Goal: Book appointment/travel/reservation

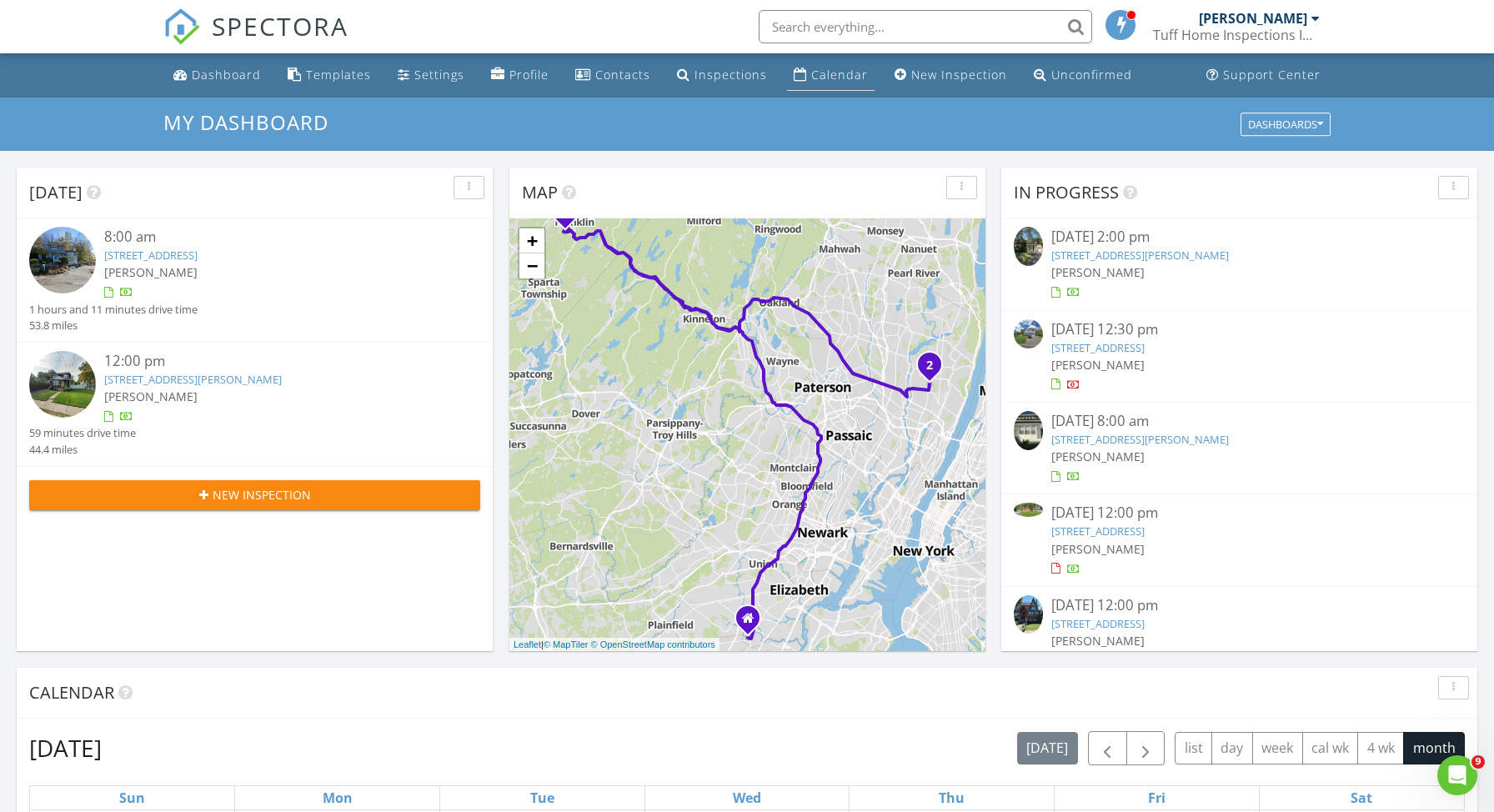
click at [820, 72] on div "Calendar" at bounding box center [840, 74] width 57 height 16
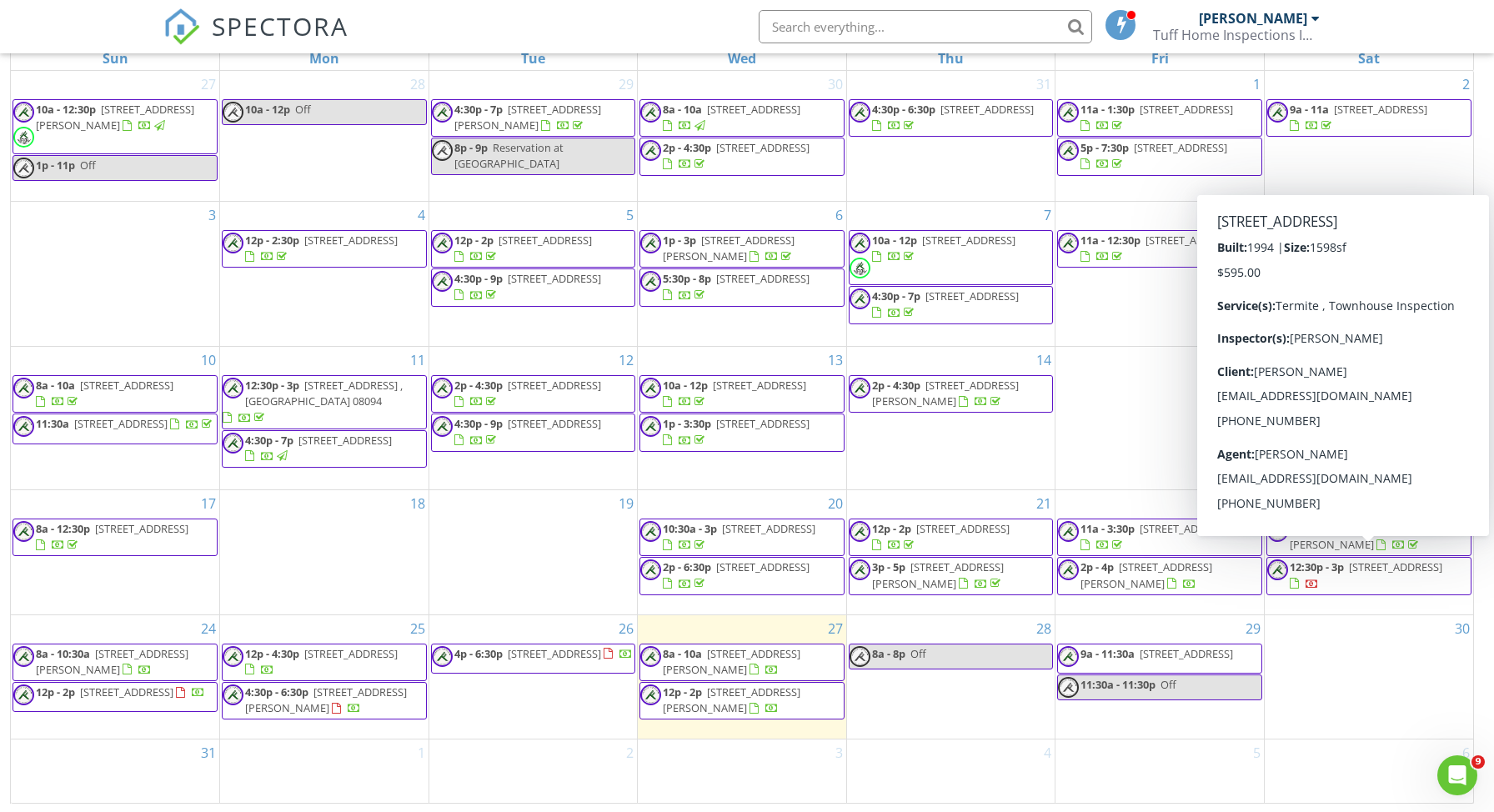
scroll to position [221, 0]
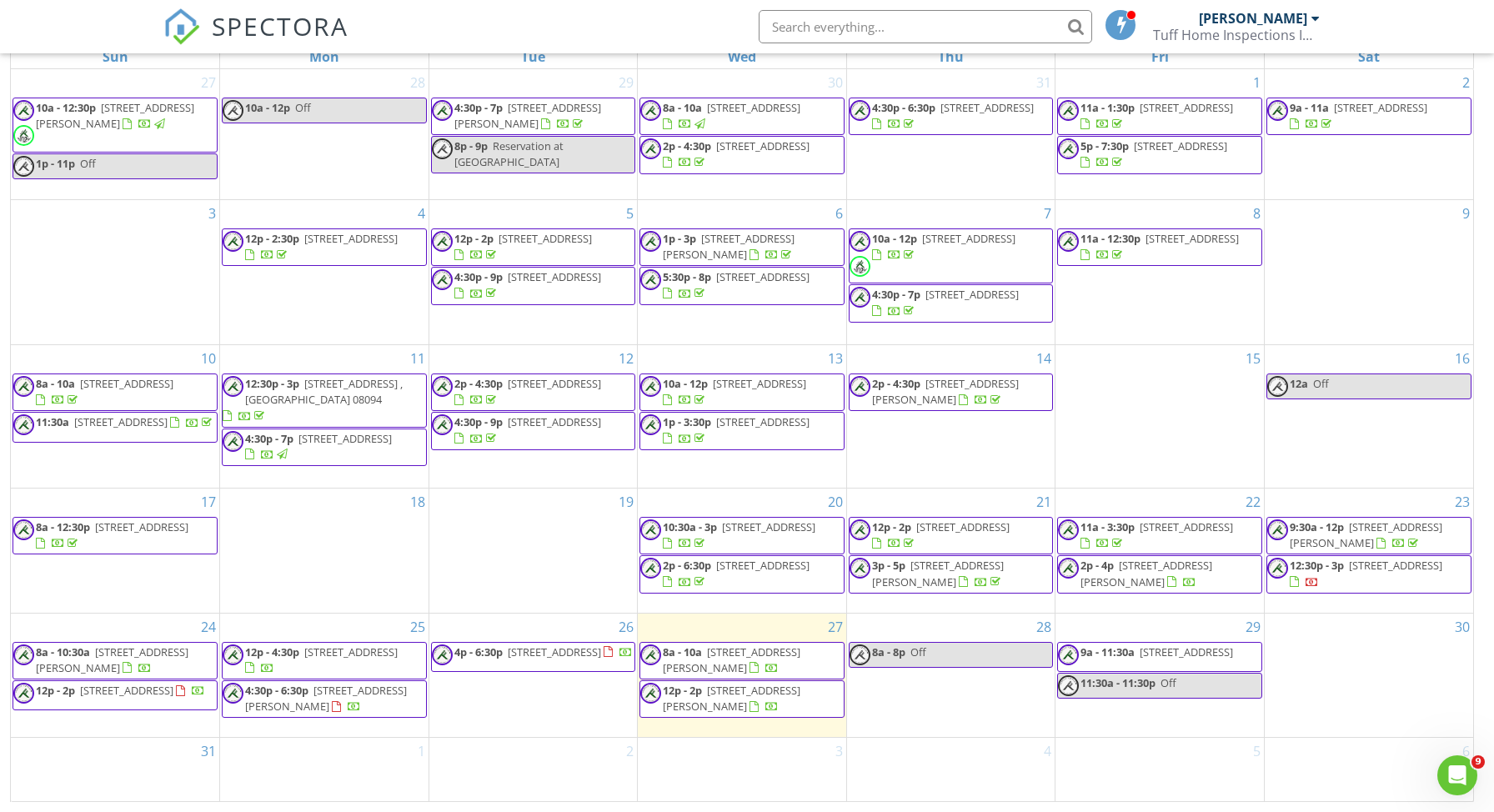
click at [1177, 648] on span "50 Richmond Ave, Lumberton Township 08048" at bounding box center [1186, 652] width 93 height 15
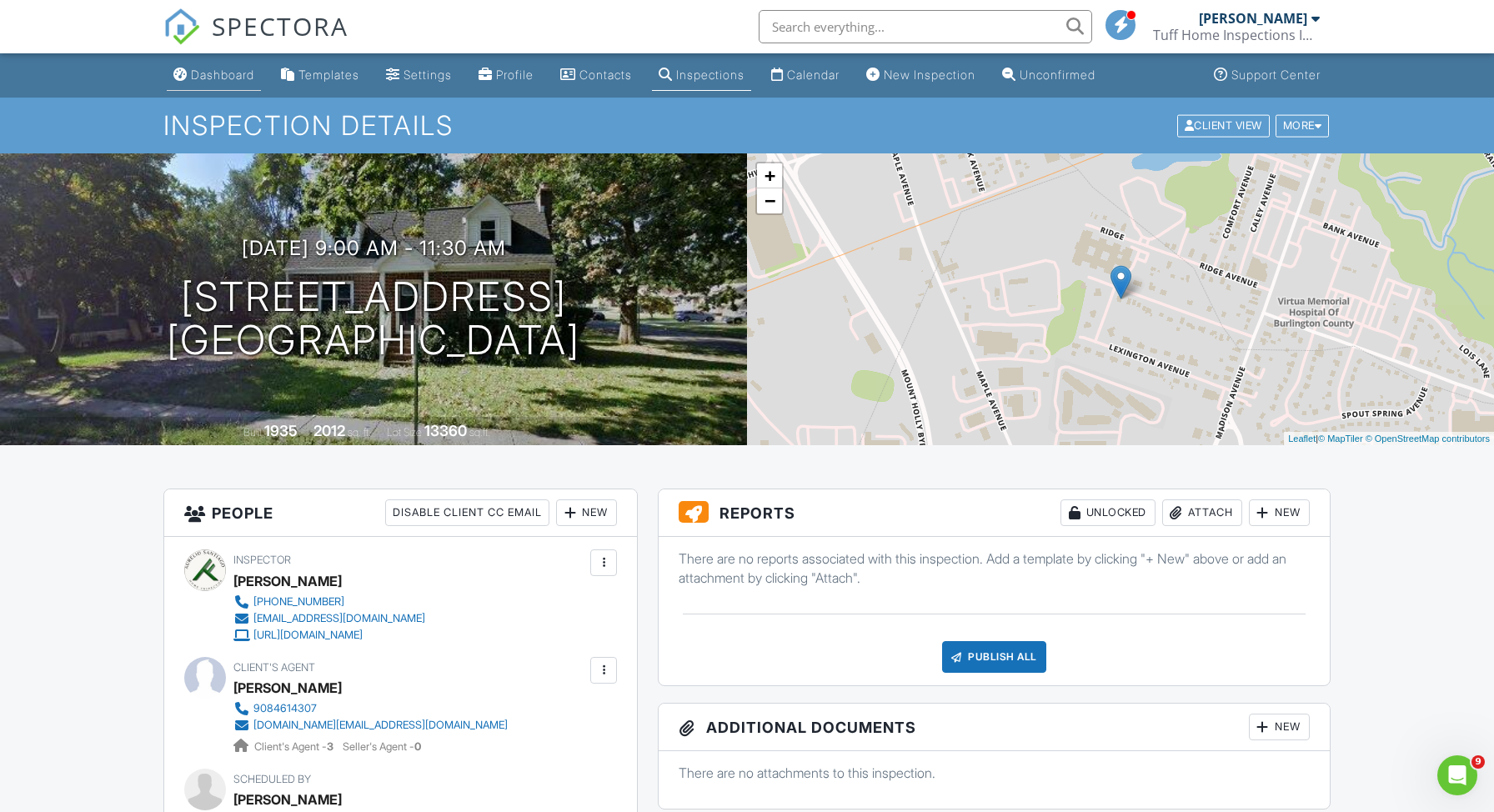
click at [234, 68] on div "Dashboard" at bounding box center [223, 74] width 64 height 14
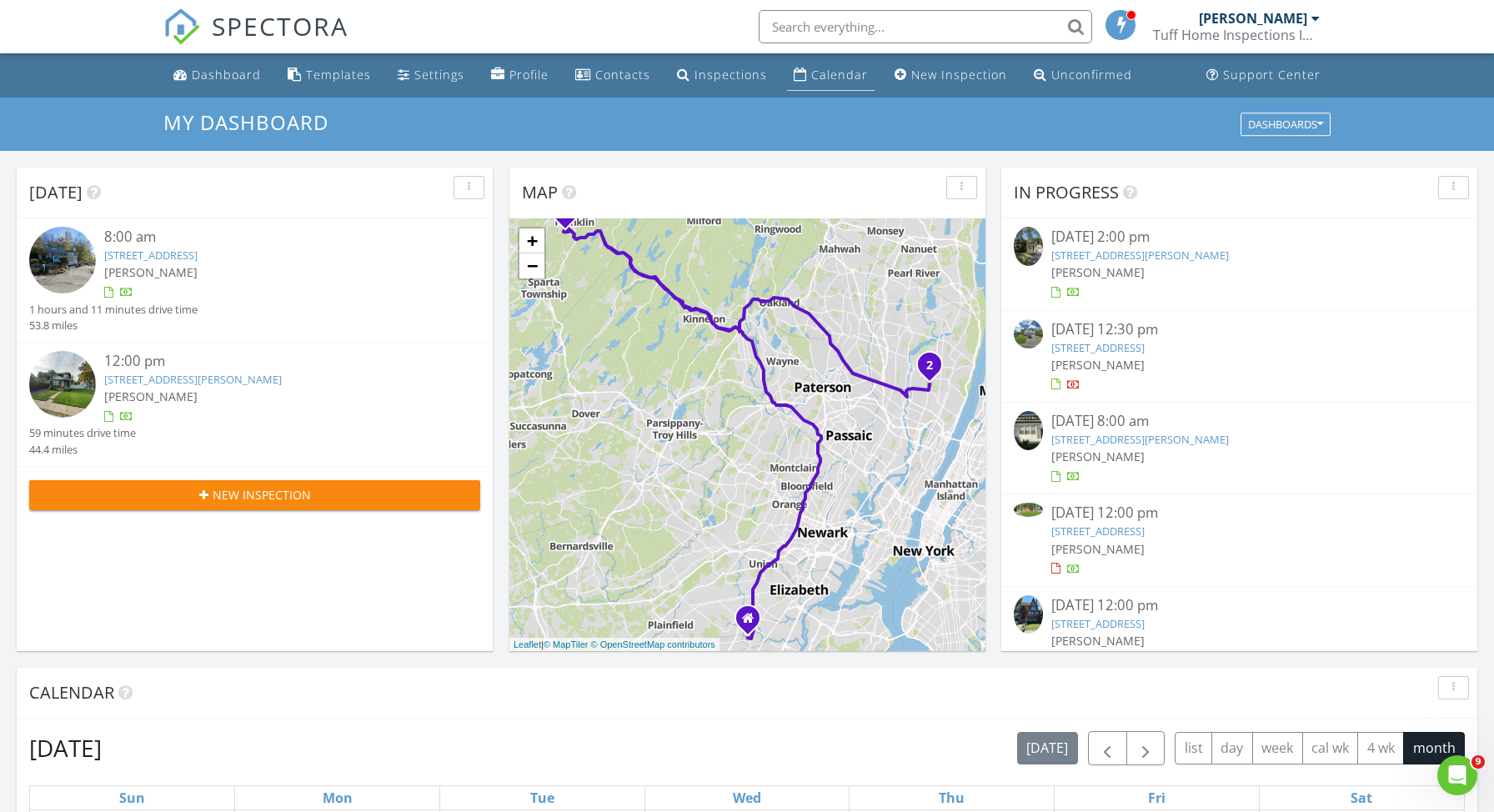
click at [828, 77] on div "Calendar" at bounding box center [840, 74] width 57 height 16
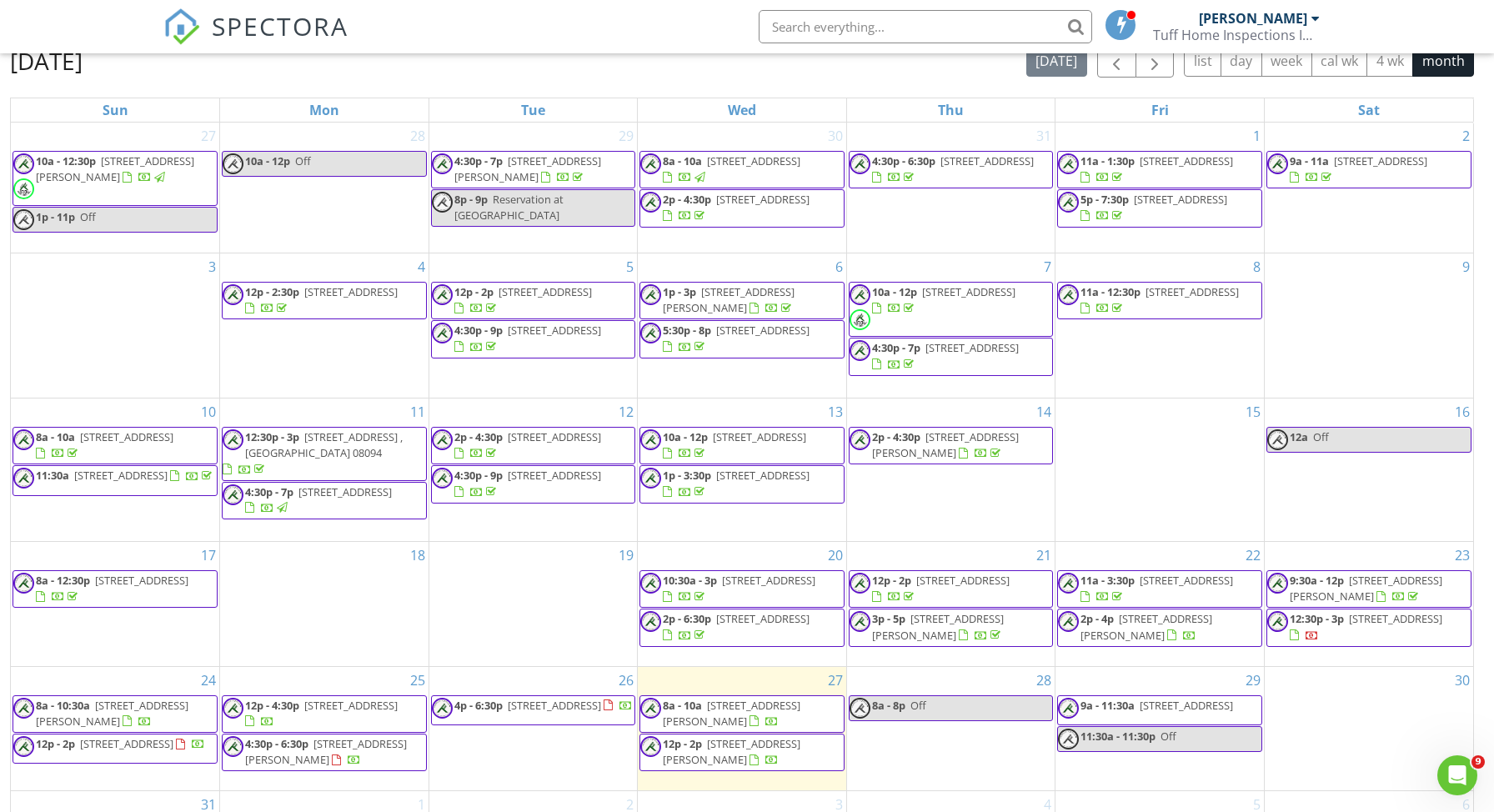
scroll to position [221, 0]
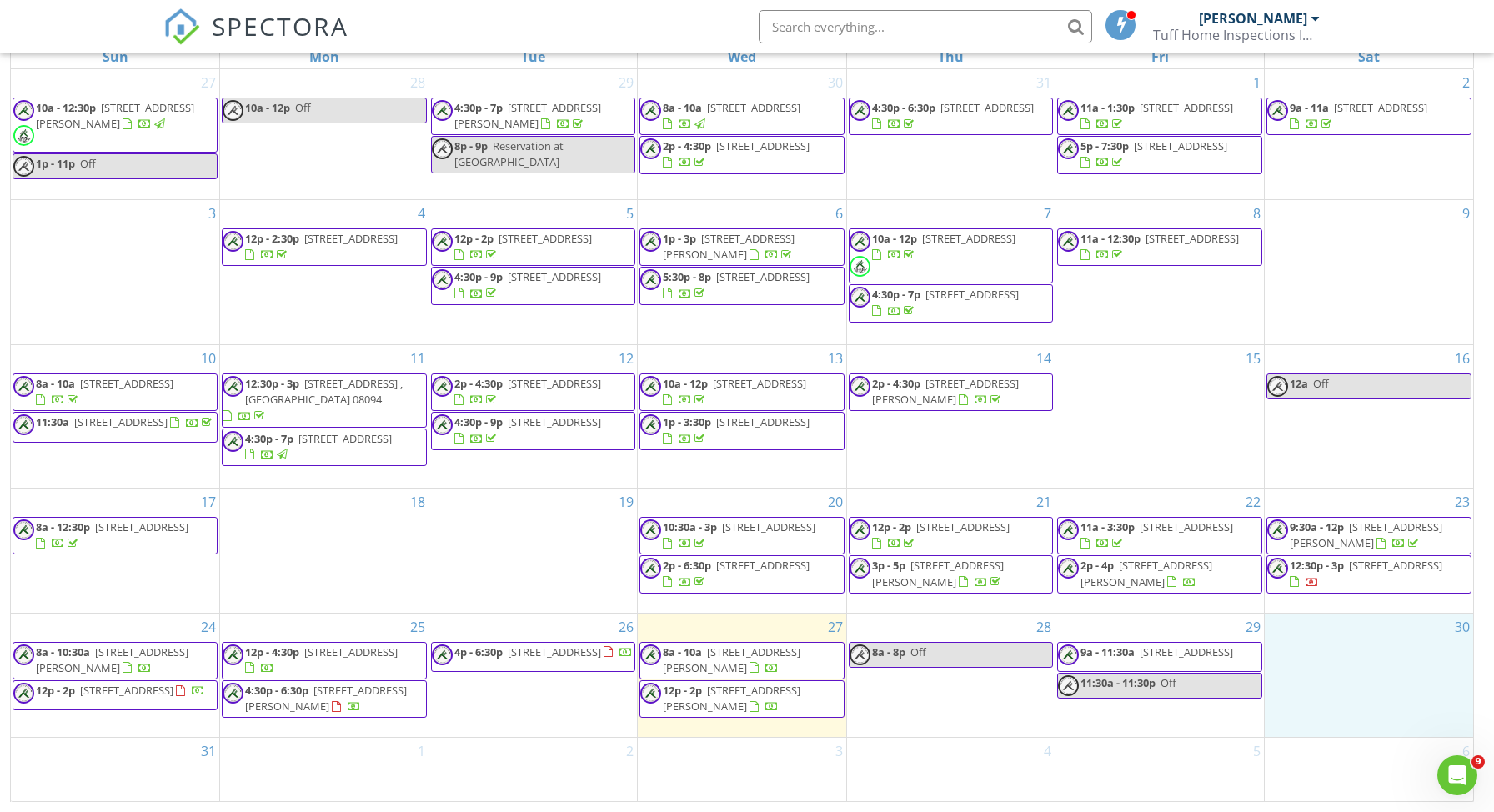
click at [1331, 646] on div "30" at bounding box center [1368, 676] width 208 height 124
click at [1366, 603] on link "Event" at bounding box center [1366, 601] width 86 height 27
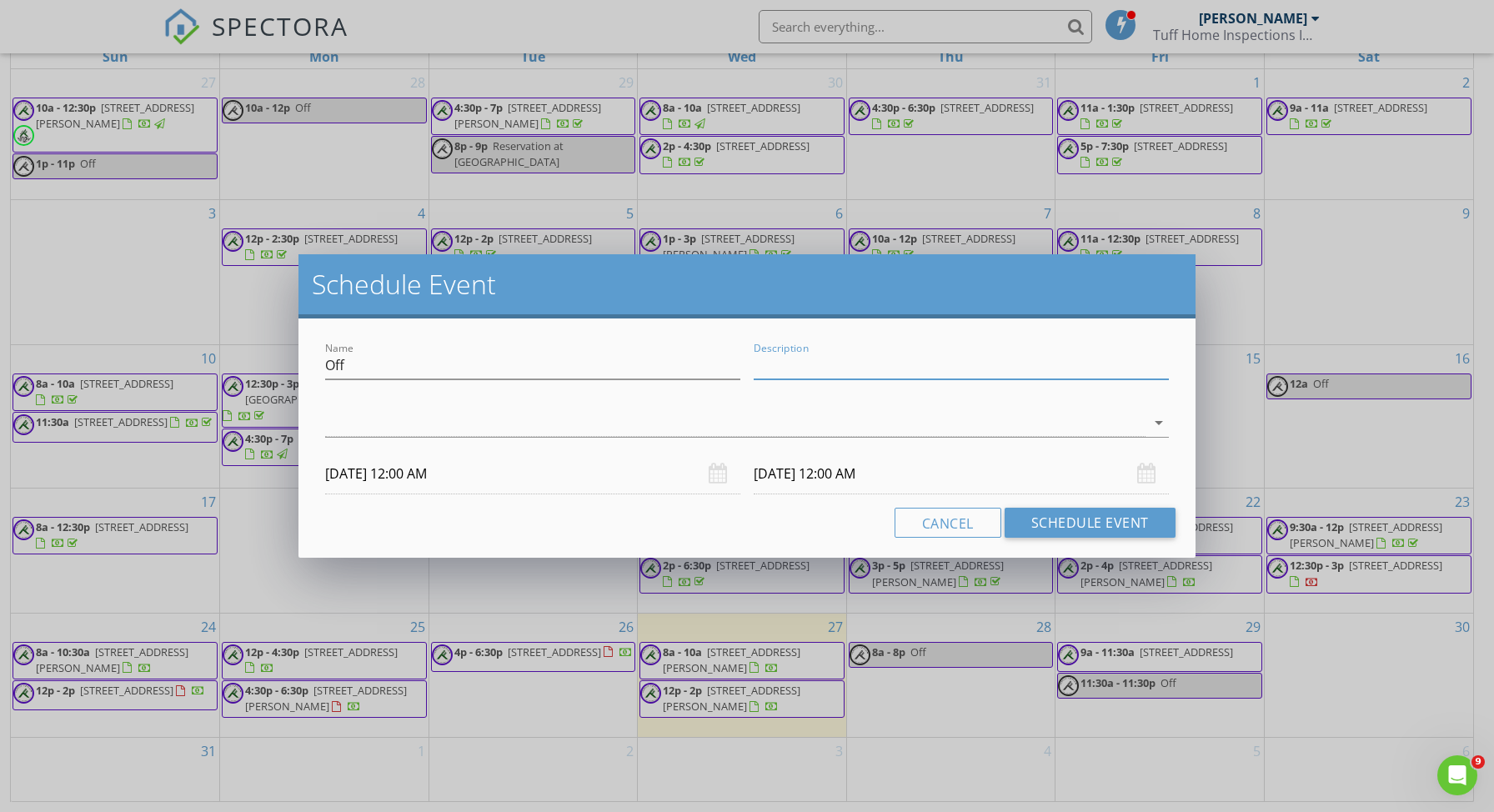
click at [786, 361] on input "Description" at bounding box center [961, 365] width 415 height 27
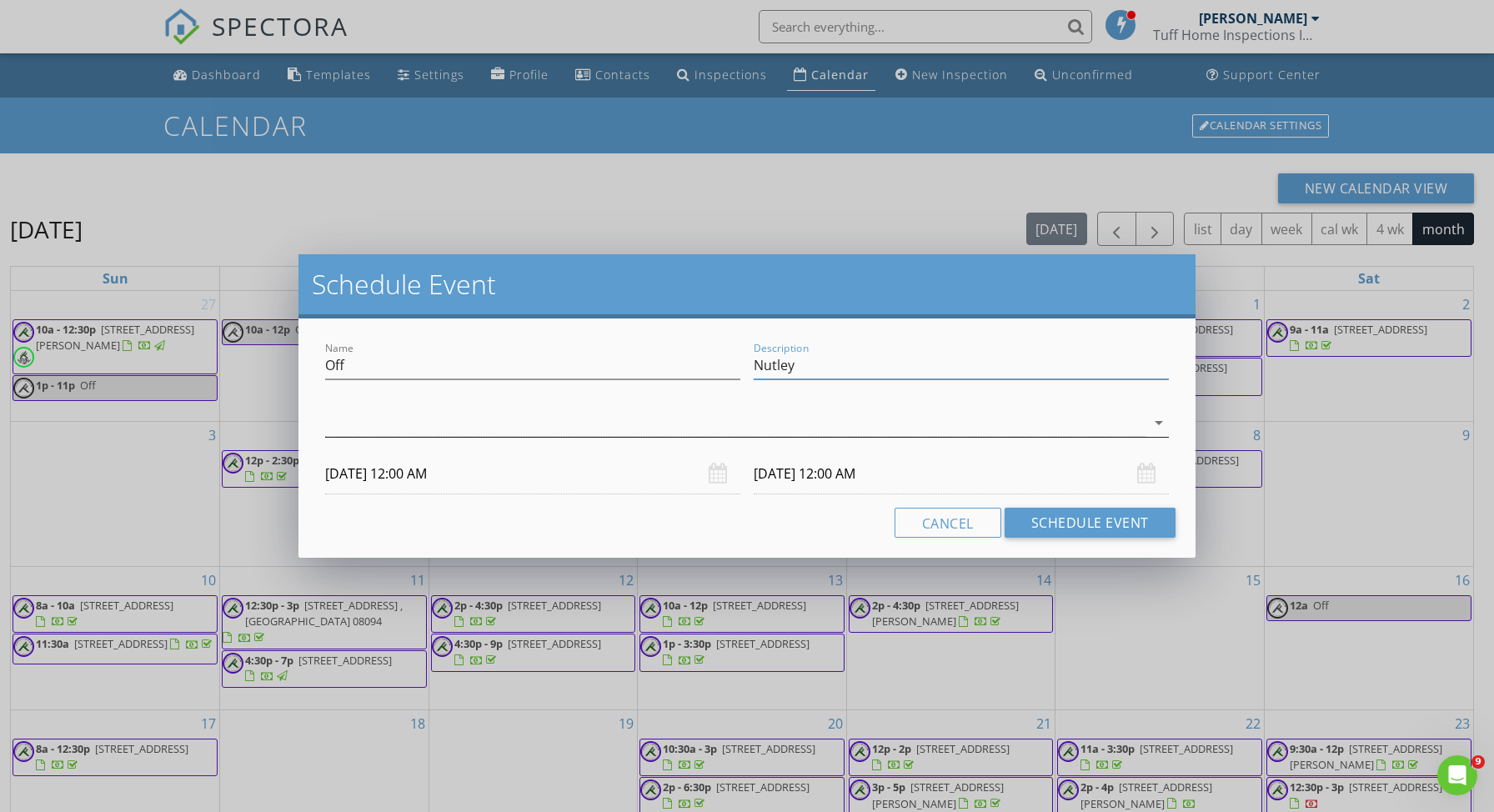
click at [929, 414] on div at bounding box center [734, 422] width 819 height 27
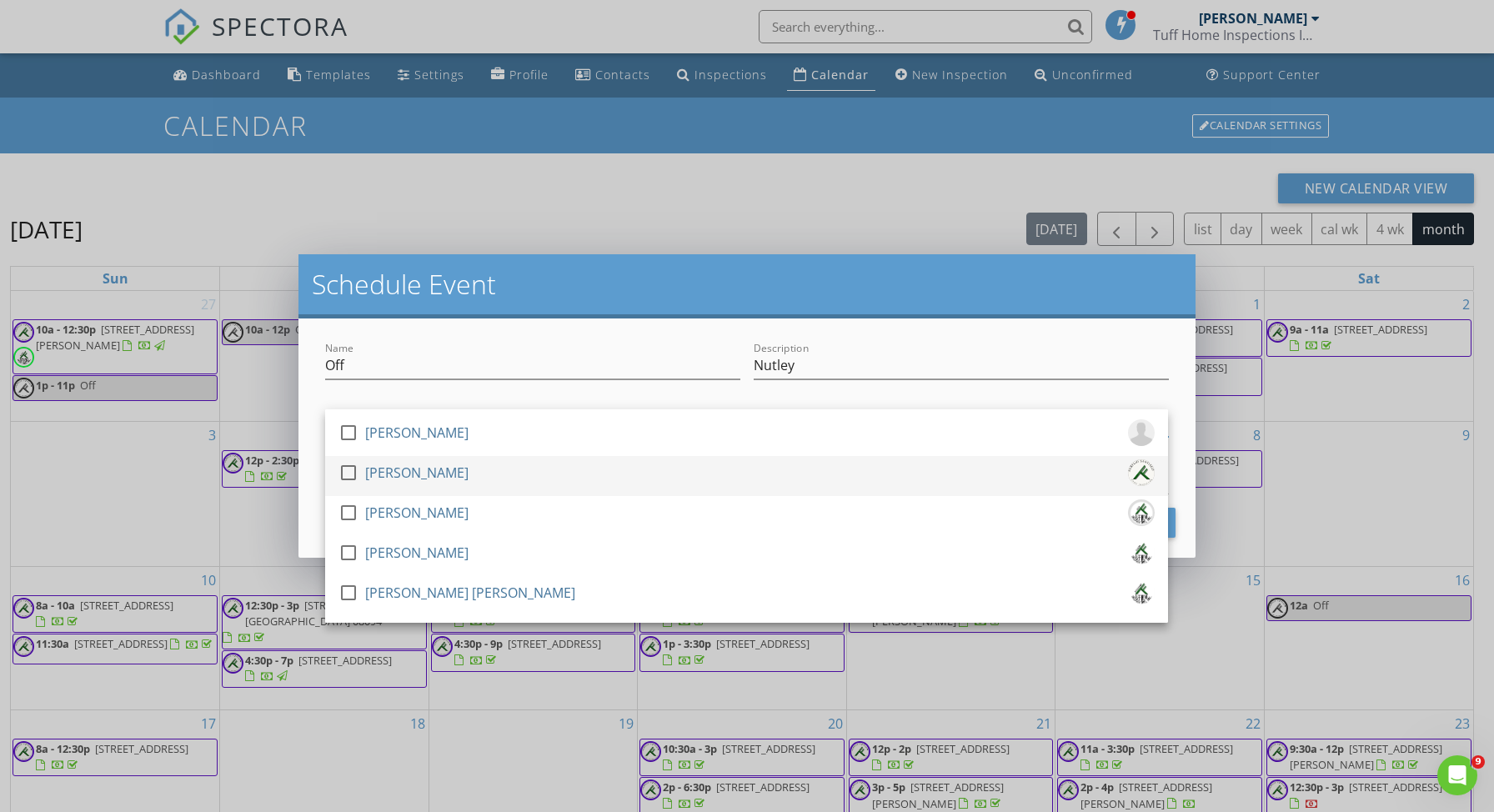
click at [421, 475] on div "[PERSON_NAME]" at bounding box center [416, 473] width 104 height 27
drag, startPoint x: 822, startPoint y: 367, endPoint x: 685, endPoint y: 360, distance: 137.2
click at [685, 360] on div "Name Off Description Nutley" at bounding box center [747, 367] width 856 height 58
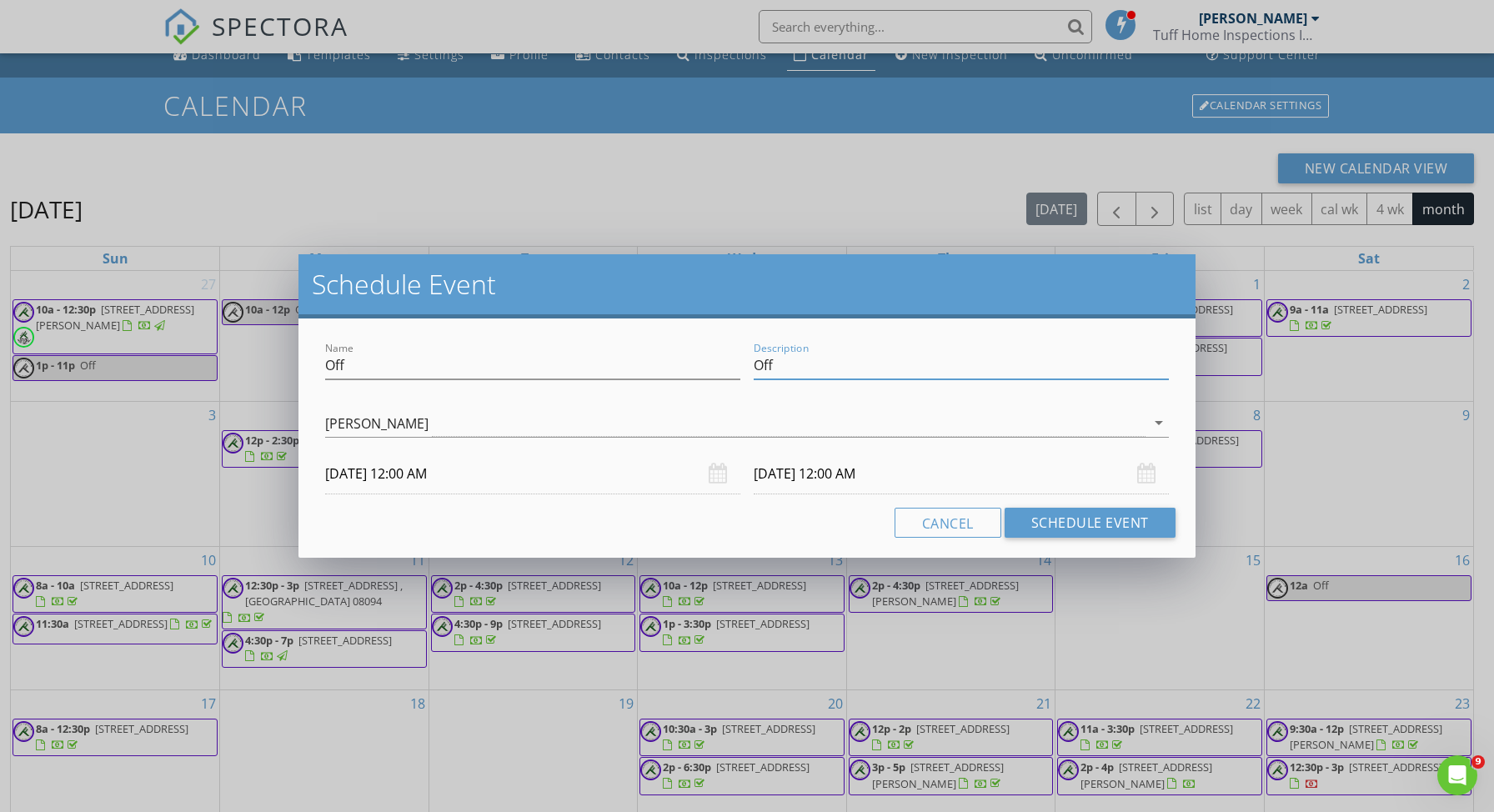
scroll to position [35, 0]
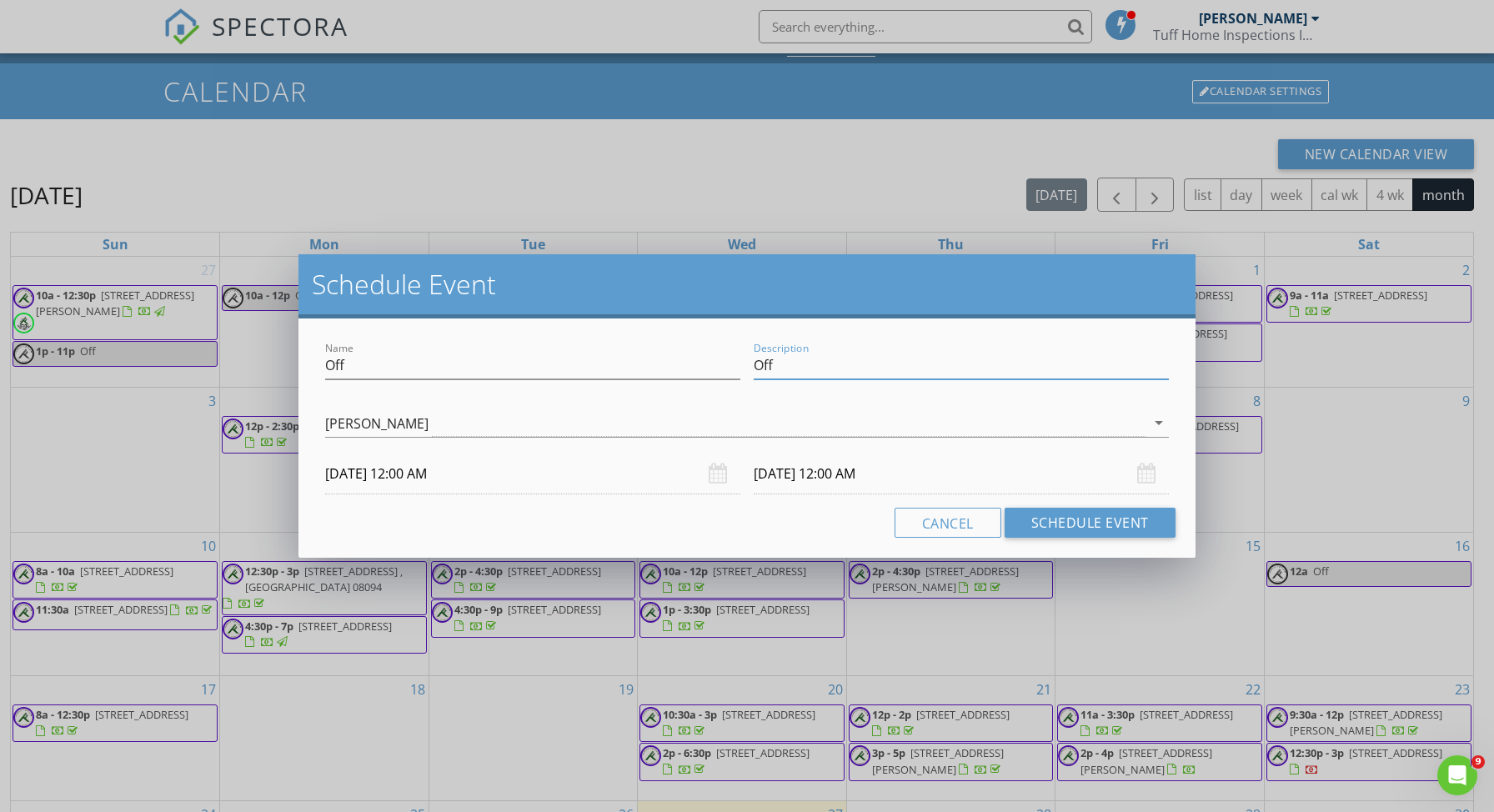
type input "Off"
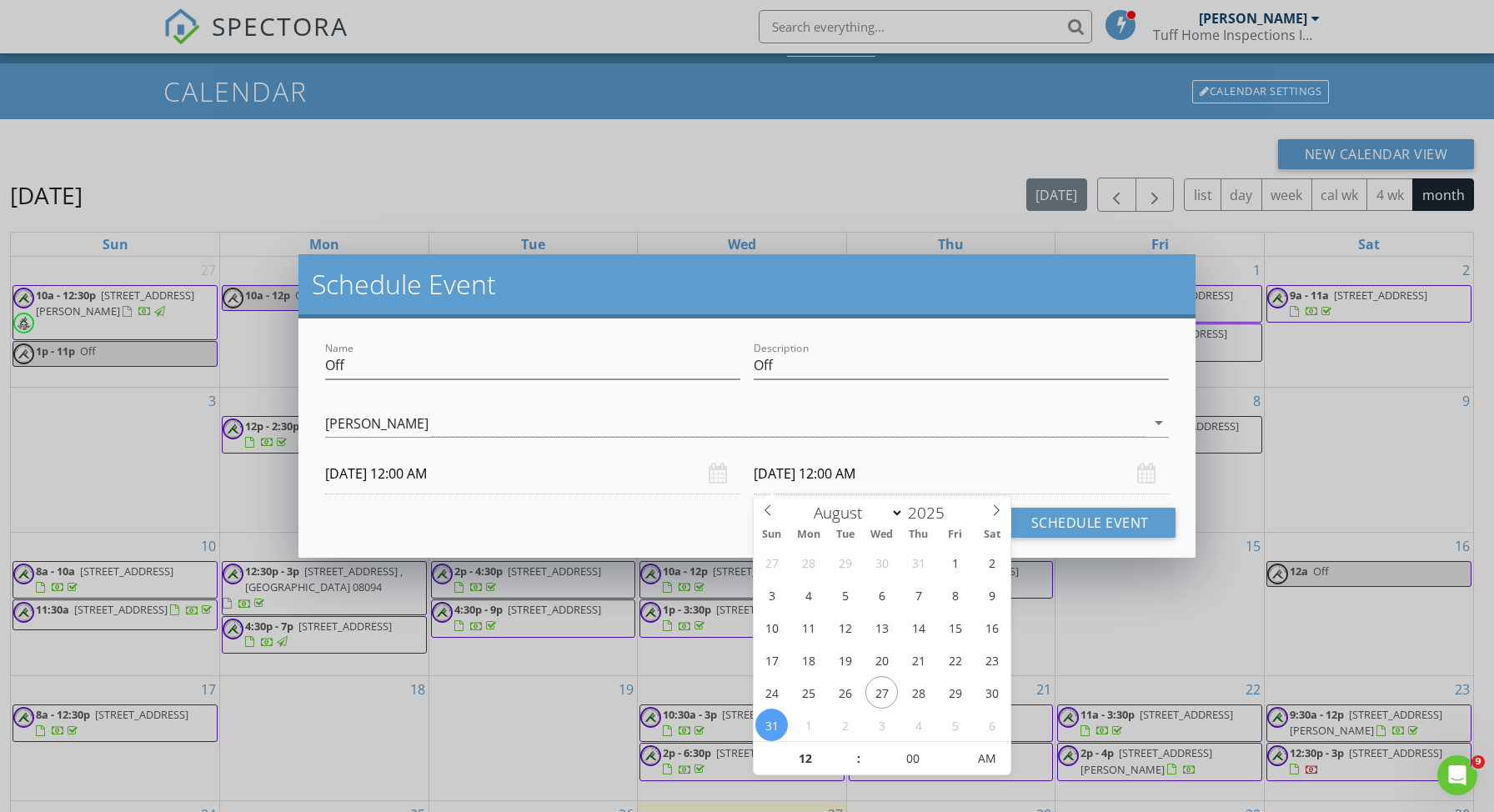
click at [887, 475] on input "08/31/2025 12:00 AM" at bounding box center [961, 474] width 415 height 41
click at [430, 471] on input "08/30/2025 12:00 AM" at bounding box center [532, 474] width 415 height 41
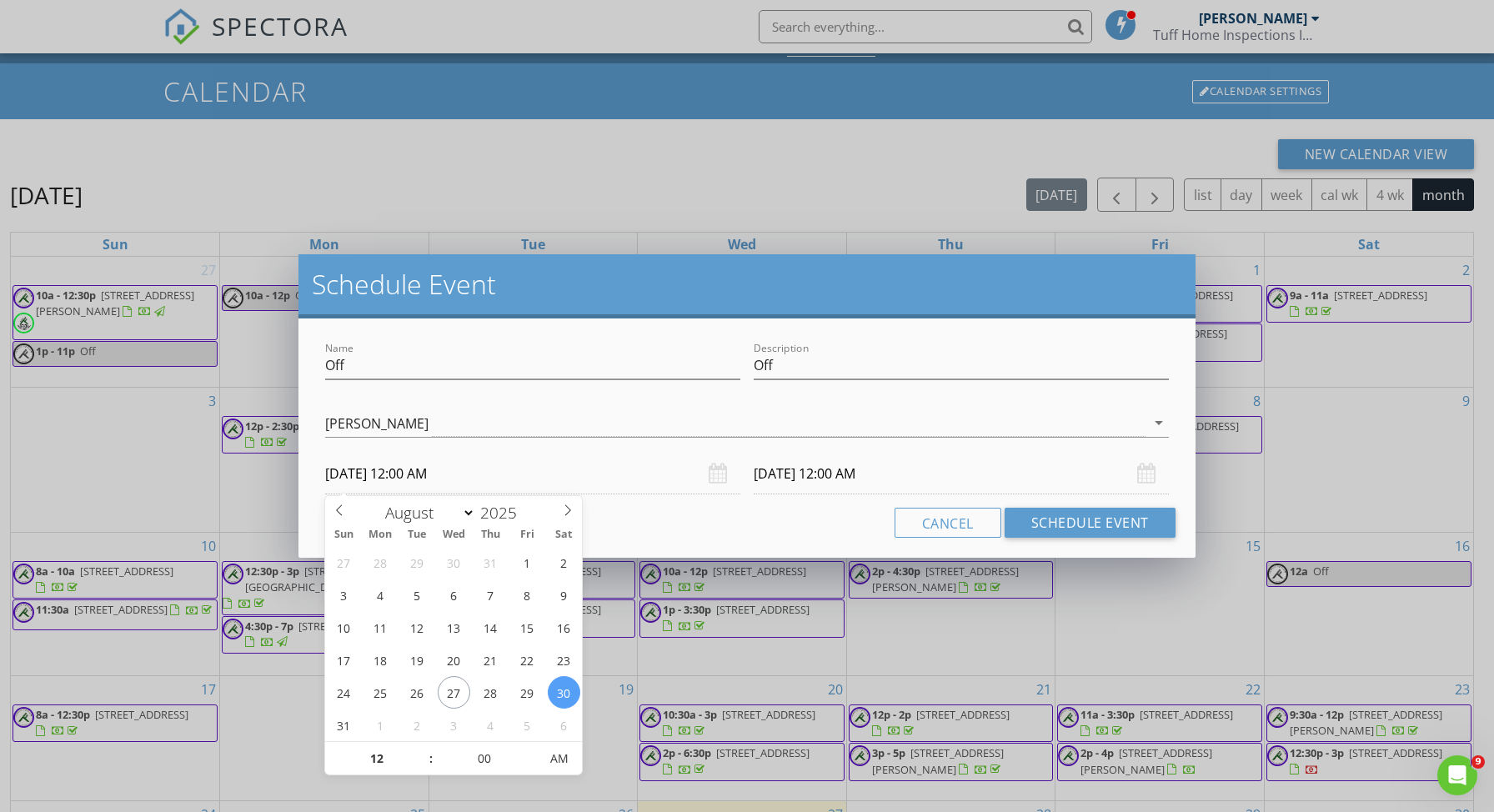
click at [433, 468] on input "08/30/2025 12:00 AM" at bounding box center [532, 474] width 415 height 41
drag, startPoint x: 433, startPoint y: 472, endPoint x: 395, endPoint y: 474, distance: 38.1
click at [395, 474] on input "08/30/2025 12:00 AM" at bounding box center [532, 474] width 415 height 41
drag, startPoint x: 407, startPoint y: 475, endPoint x: 419, endPoint y: 477, distance: 12.2
click at [409, 475] on input "08/30/2025 12:00 AM" at bounding box center [532, 474] width 415 height 41
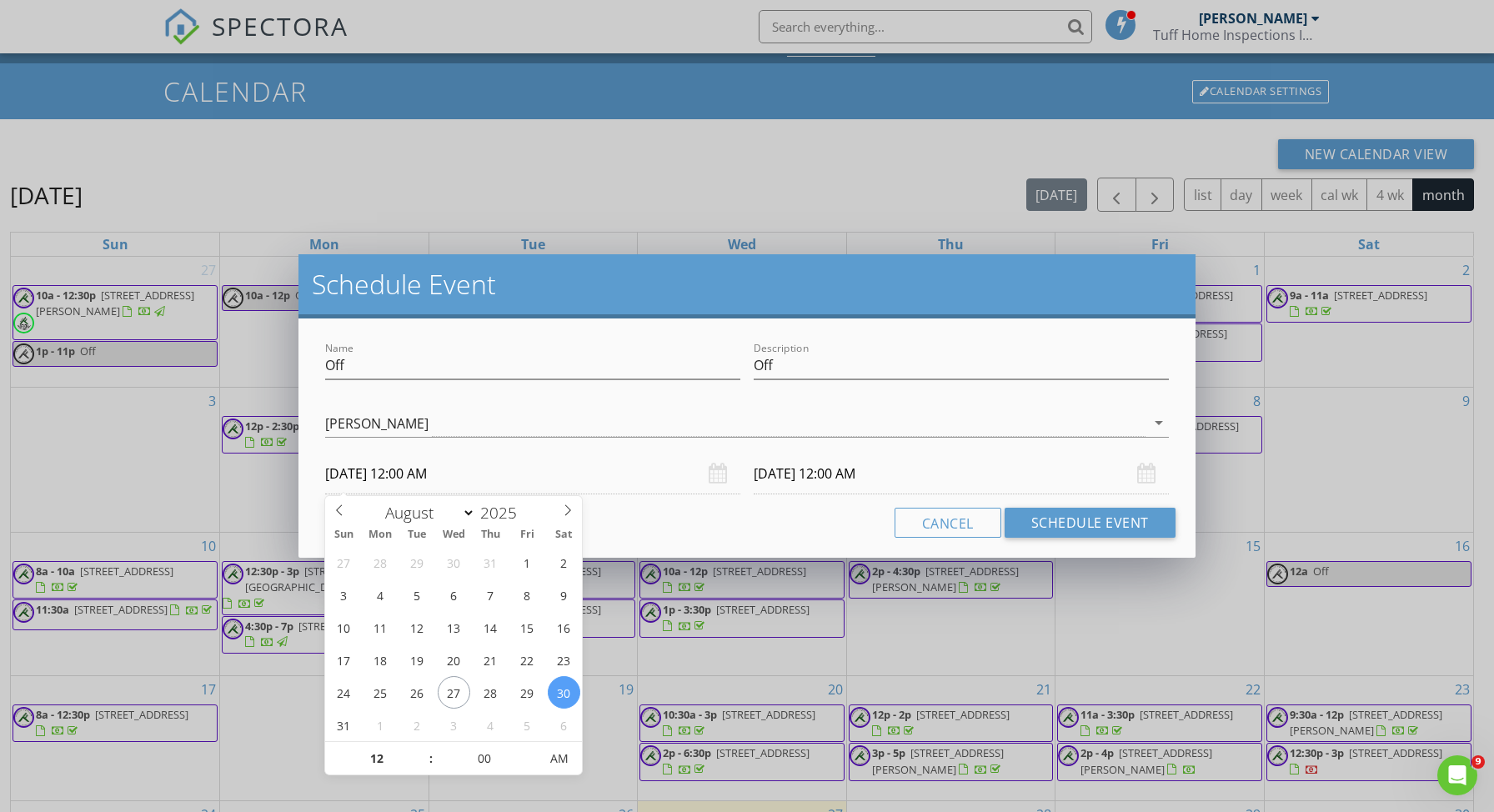
drag, startPoint x: 442, startPoint y: 473, endPoint x: 464, endPoint y: 473, distance: 22.0
click at [464, 473] on input "08/30/2025 12:00 AM" at bounding box center [532, 474] width 415 height 41
click at [464, 475] on input "08/30/2025 12:00 AM" at bounding box center [532, 474] width 415 height 41
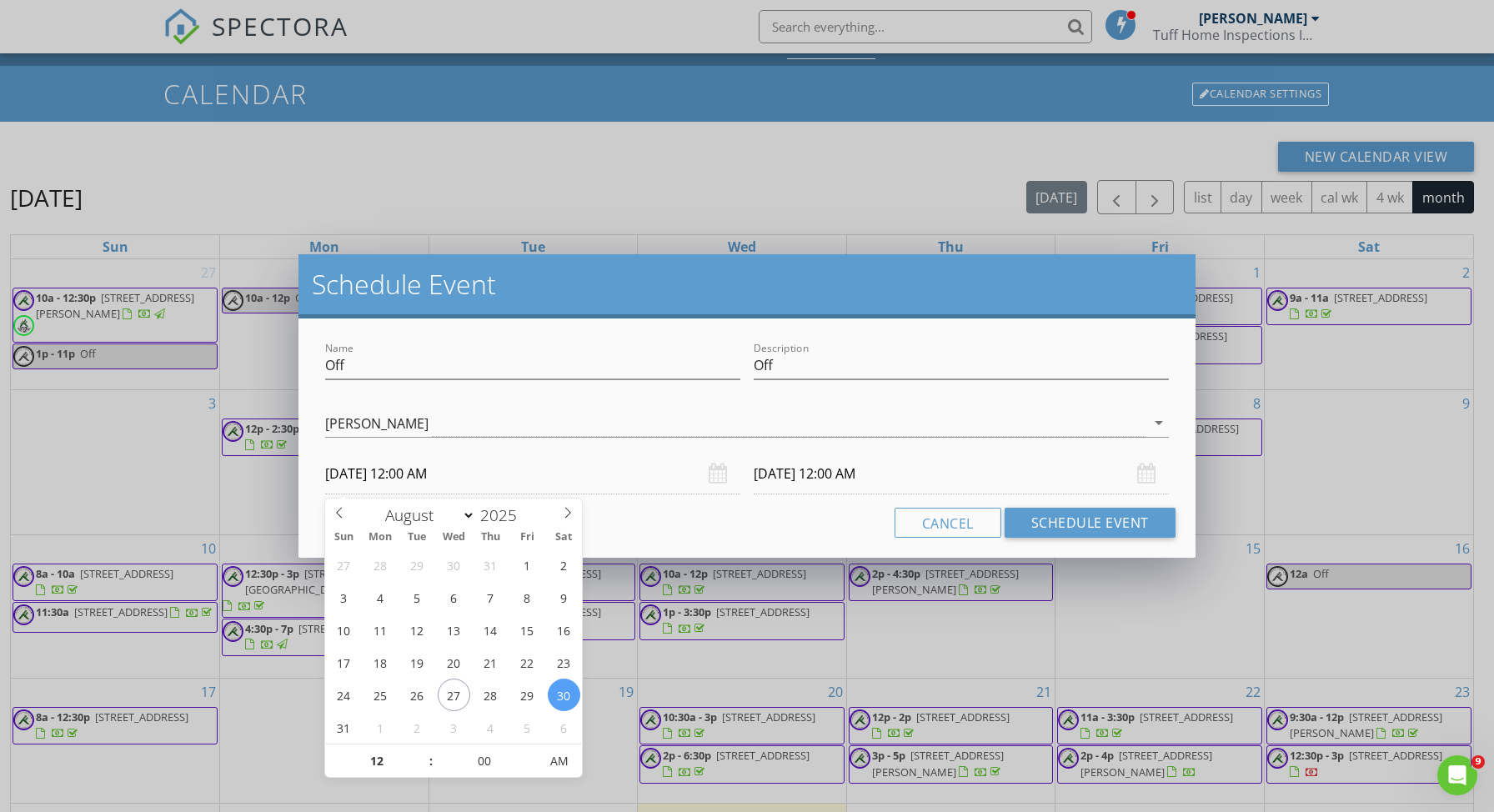
click at [430, 472] on input "08/30/2025 12:00 AM" at bounding box center [532, 474] width 415 height 41
drag, startPoint x: 437, startPoint y: 473, endPoint x: 393, endPoint y: 468, distance: 44.3
click at [399, 473] on input "08/30/2025 12:00 AM" at bounding box center [532, 474] width 415 height 41
click at [422, 476] on input "08/30/2025 12:00 AM" at bounding box center [532, 474] width 415 height 41
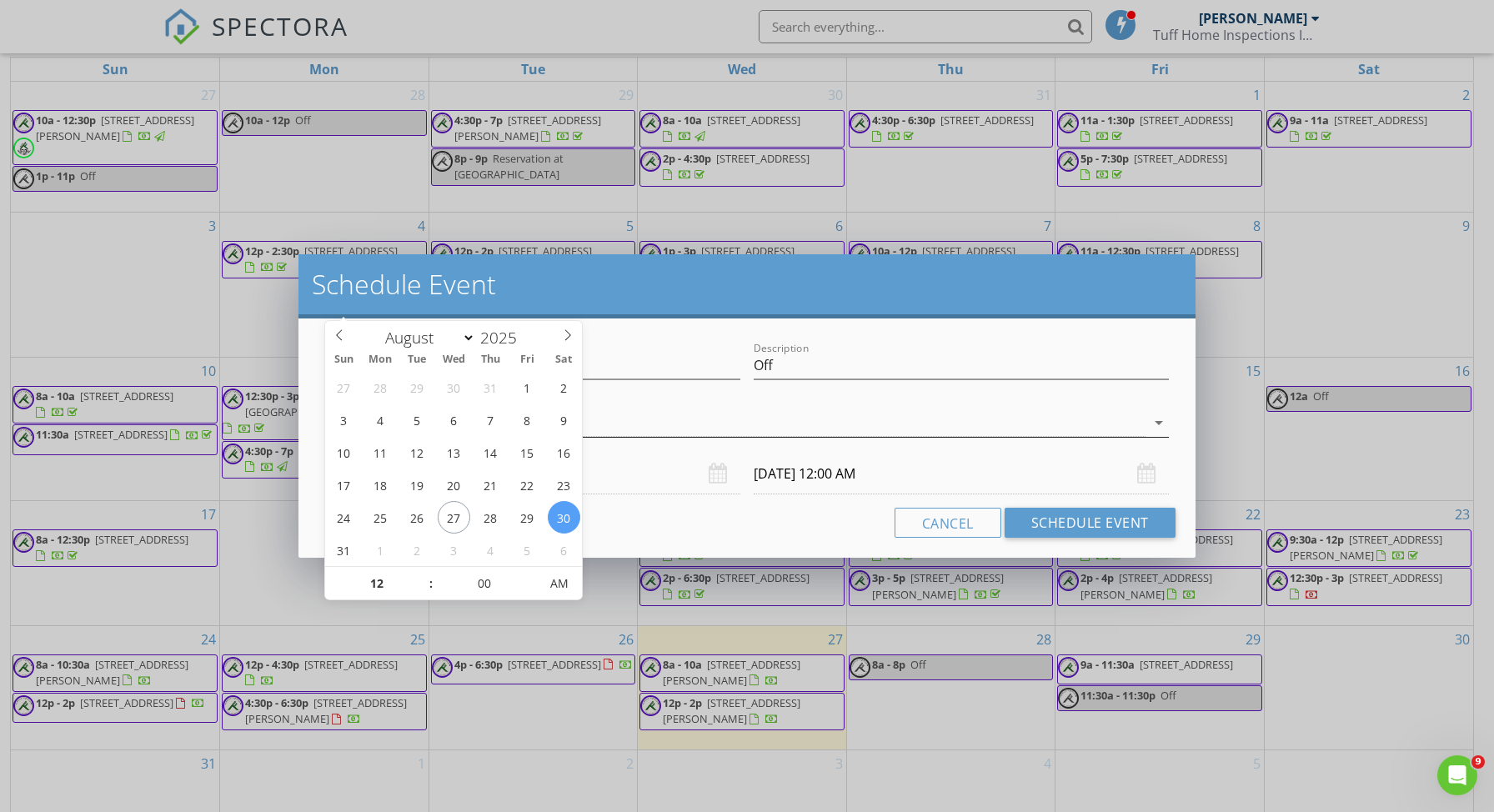
scroll to position [221, 0]
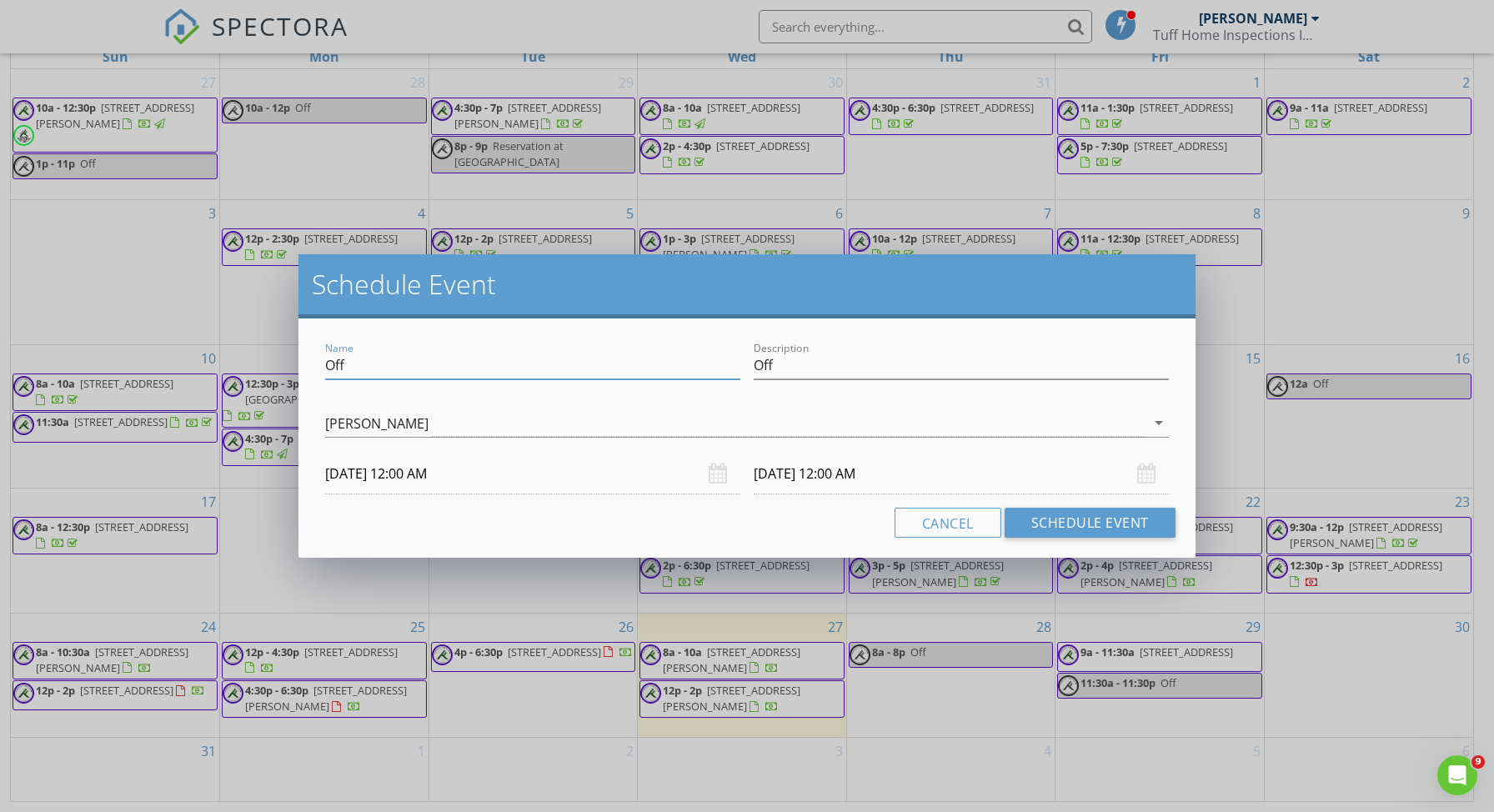
click at [654, 372] on input "Off" at bounding box center [532, 365] width 415 height 27
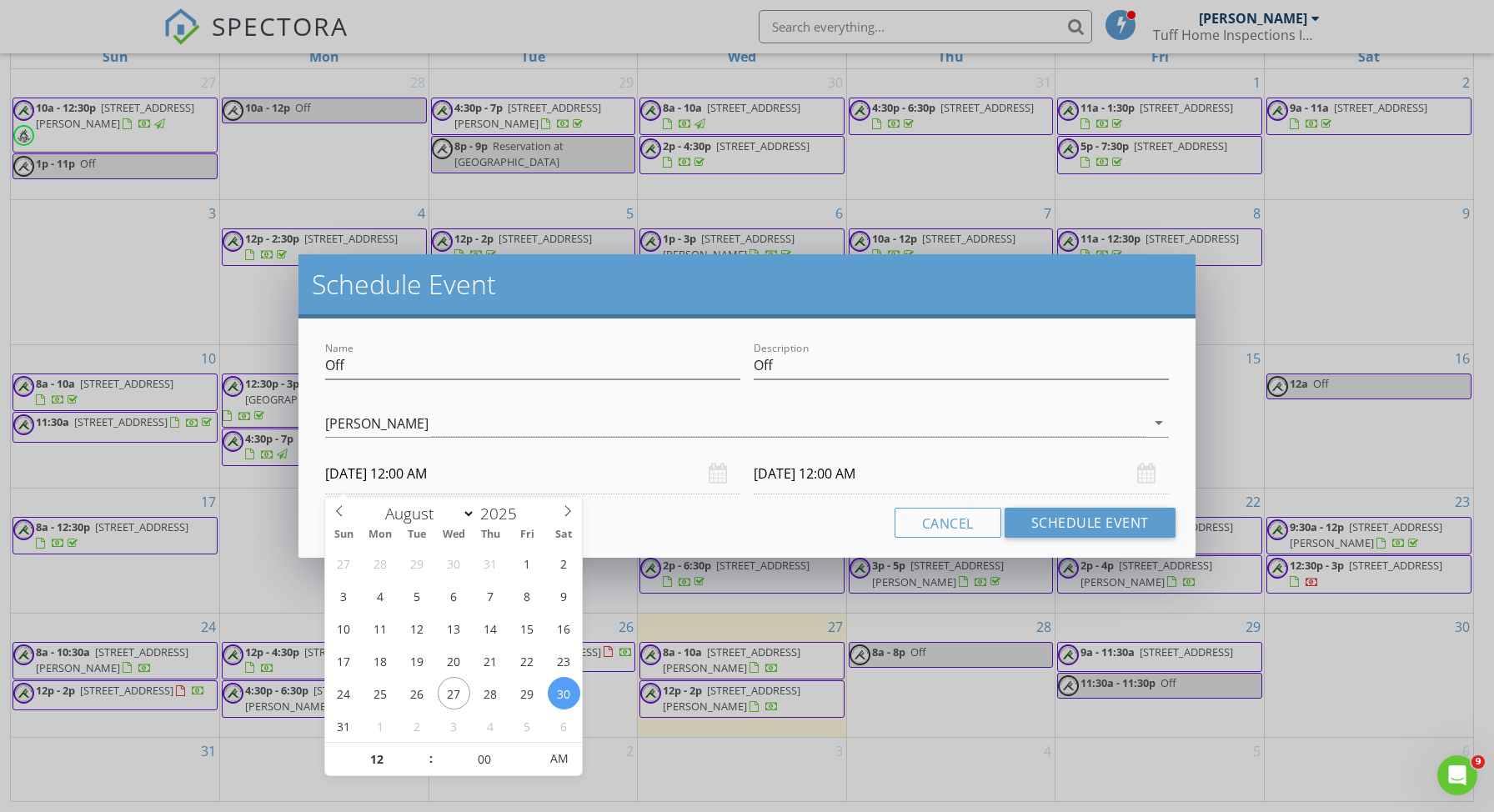
click at [422, 478] on input "08/30/2025 12:00 AM" at bounding box center [532, 474] width 415 height 41
type input "01"
type input "08/30/2025 1:00 AM"
click at [422, 746] on span at bounding box center [422, 751] width 12 height 17
type input "02"
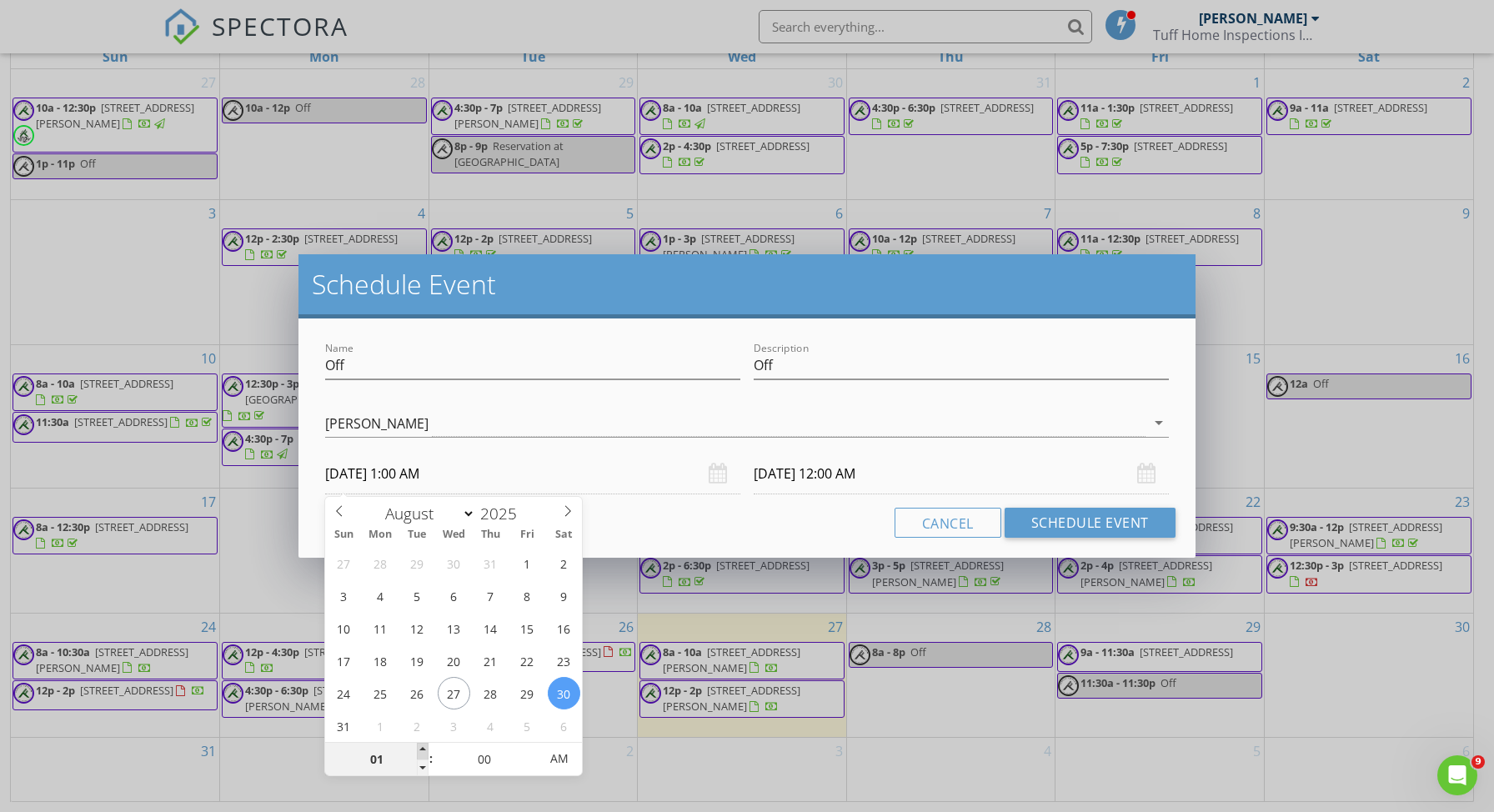
type input "08/30/2025 2:00 AM"
click at [423, 747] on span at bounding box center [422, 751] width 12 height 17
type input "03"
type input "08/30/2025 3:00 AM"
click at [423, 747] on span at bounding box center [422, 751] width 12 height 17
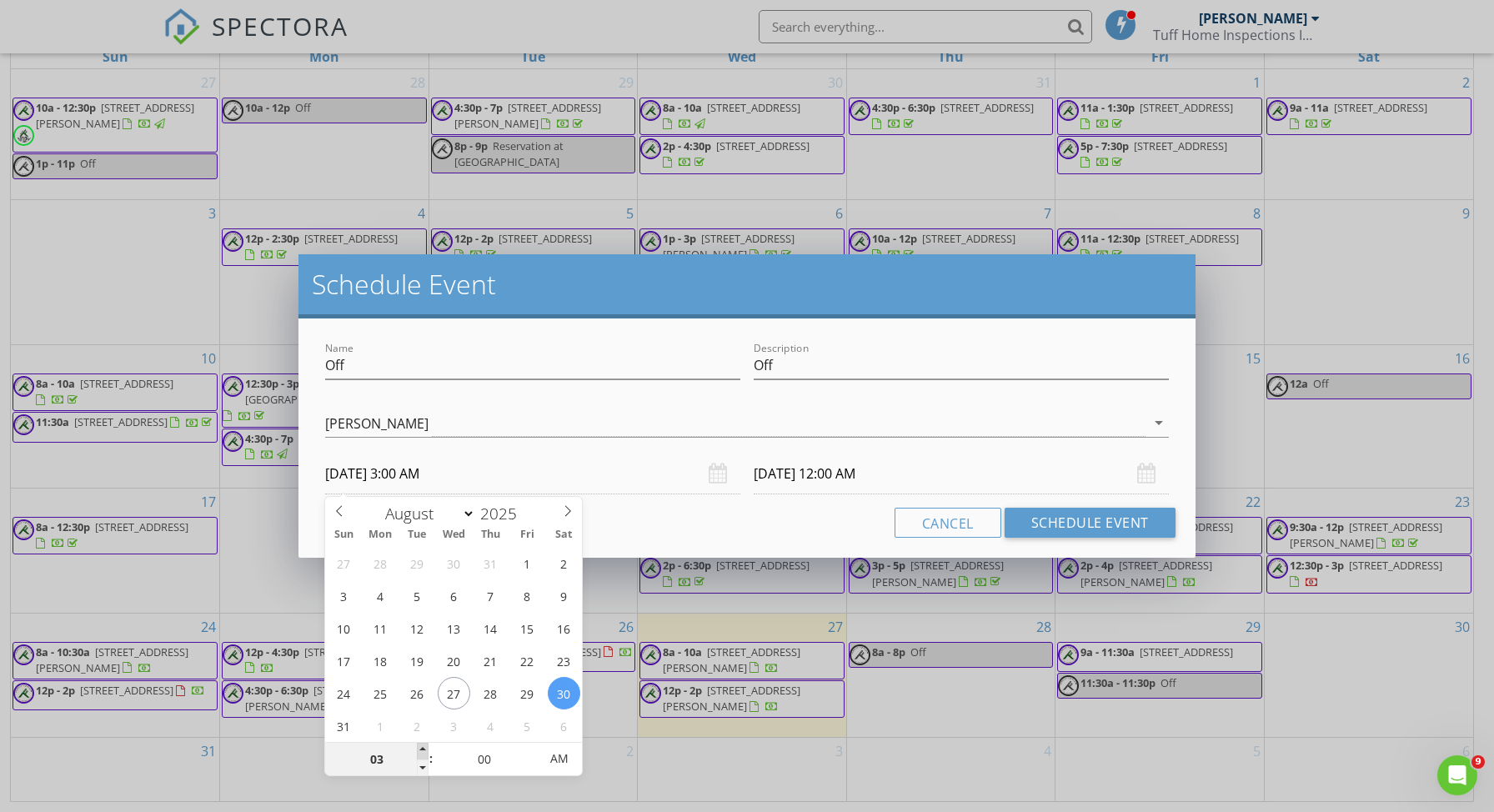
type input "04"
type input "08/30/2025 4:00 AM"
click at [423, 748] on span at bounding box center [422, 751] width 12 height 17
type input "05"
type input "08/30/2025 5:00 AM"
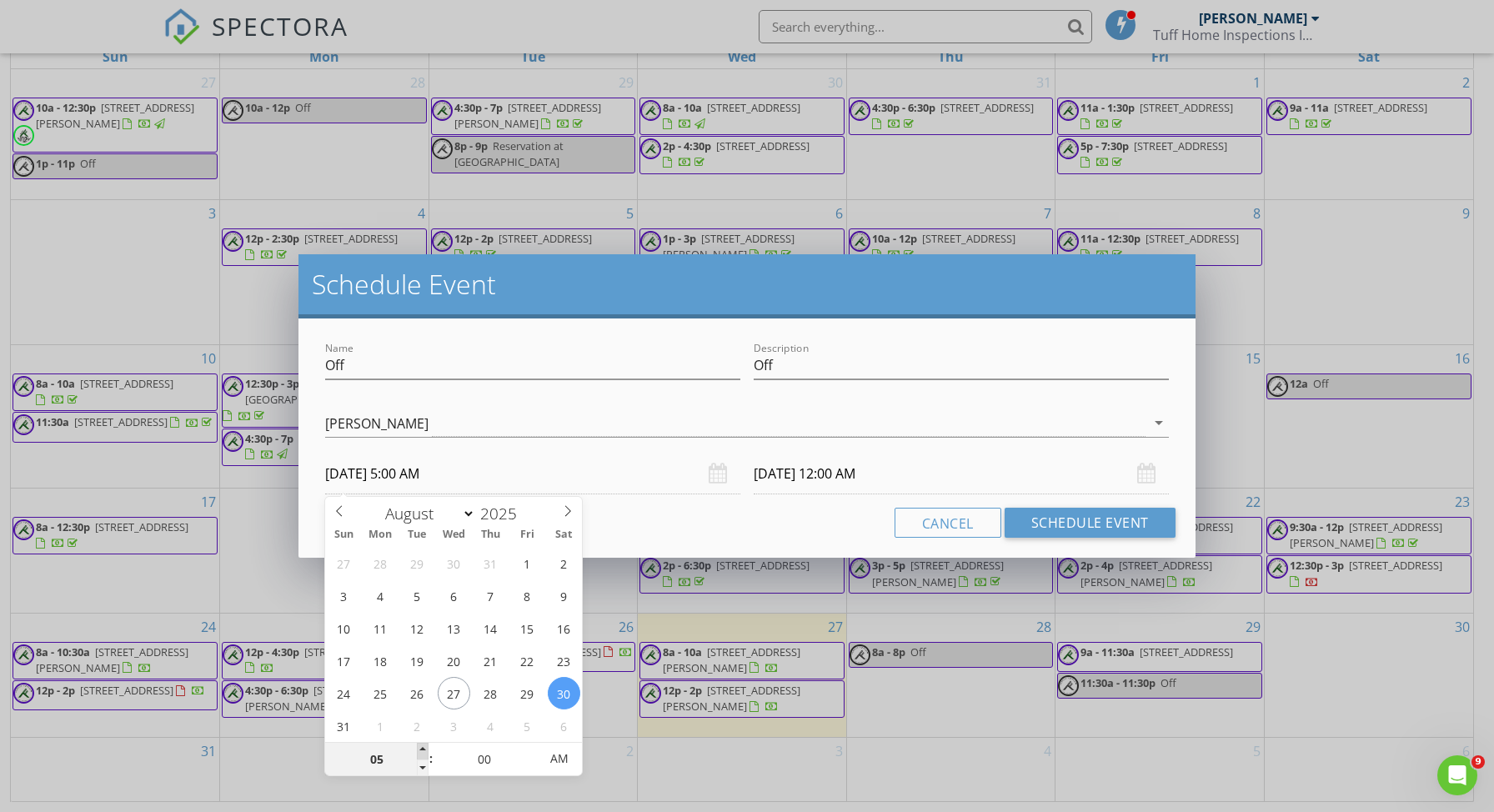
click at [423, 748] on span at bounding box center [422, 751] width 12 height 17
type input "08/31/2025 5:00 AM"
type input "06"
type input "08/30/2025 6:00 AM"
click at [423, 748] on span at bounding box center [422, 751] width 12 height 17
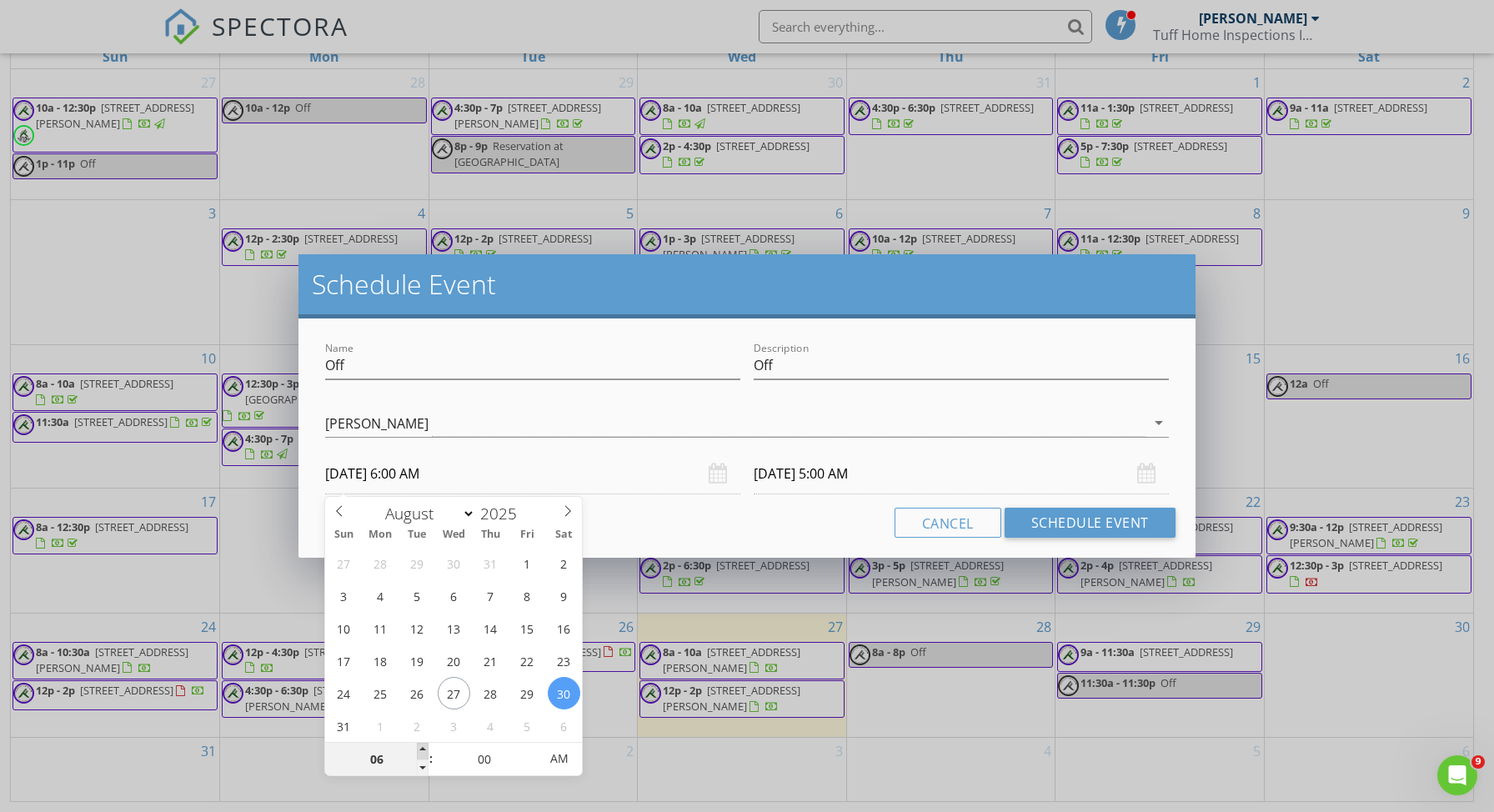
type input "08/31/2025 6:00 AM"
type input "07"
type input "08/30/2025 7:00 AM"
click at [423, 748] on span at bounding box center [422, 751] width 12 height 17
type input "08/31/2025 7:00 AM"
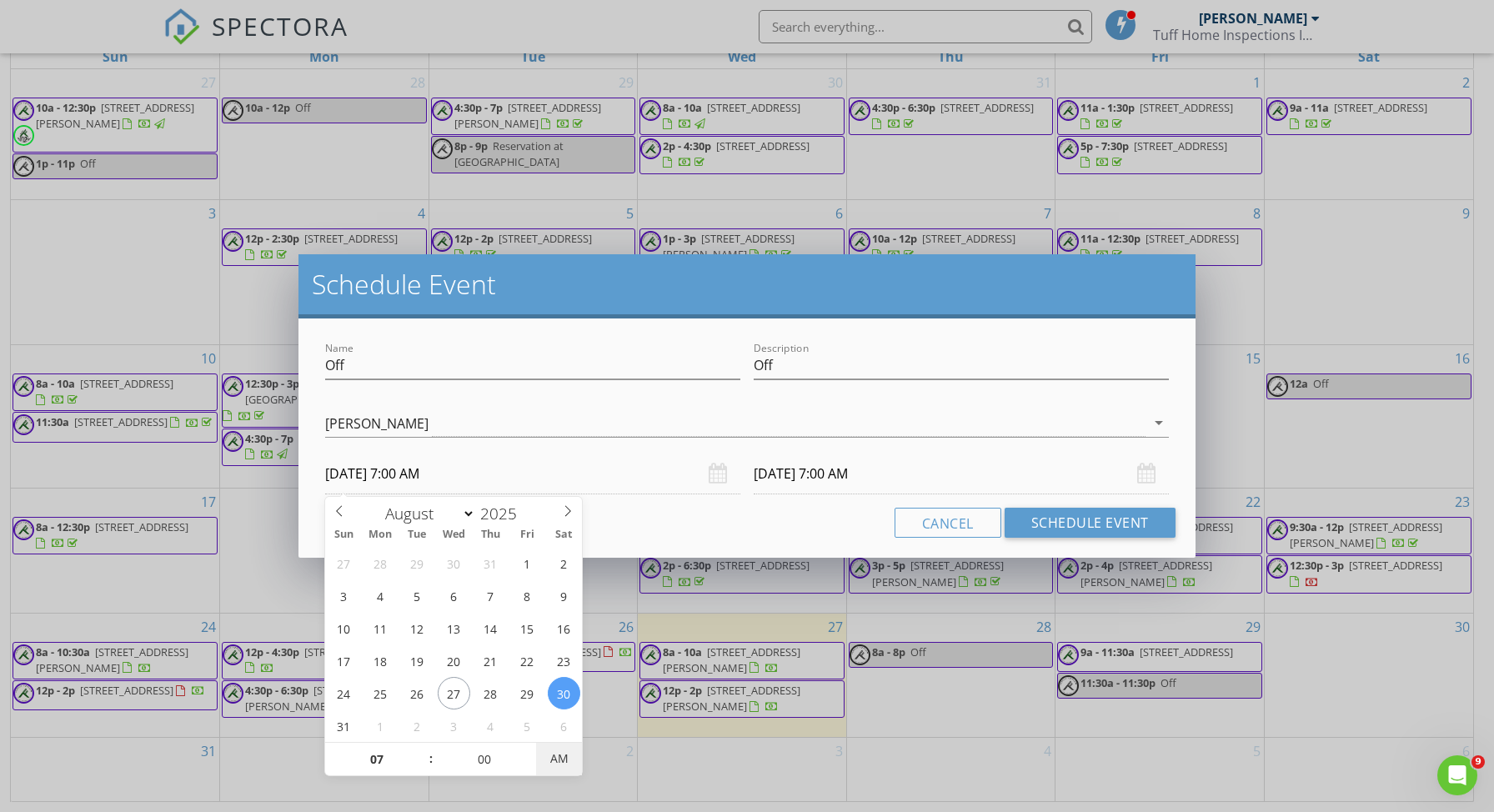
type input "08/30/2025 7:00 PM"
type input "08/31/2025 7:00 PM"
click at [556, 754] on span "PM" at bounding box center [559, 759] width 46 height 34
type input "08/30/2025 7:00 AM"
type input "08/31/2025 7:00 AM"
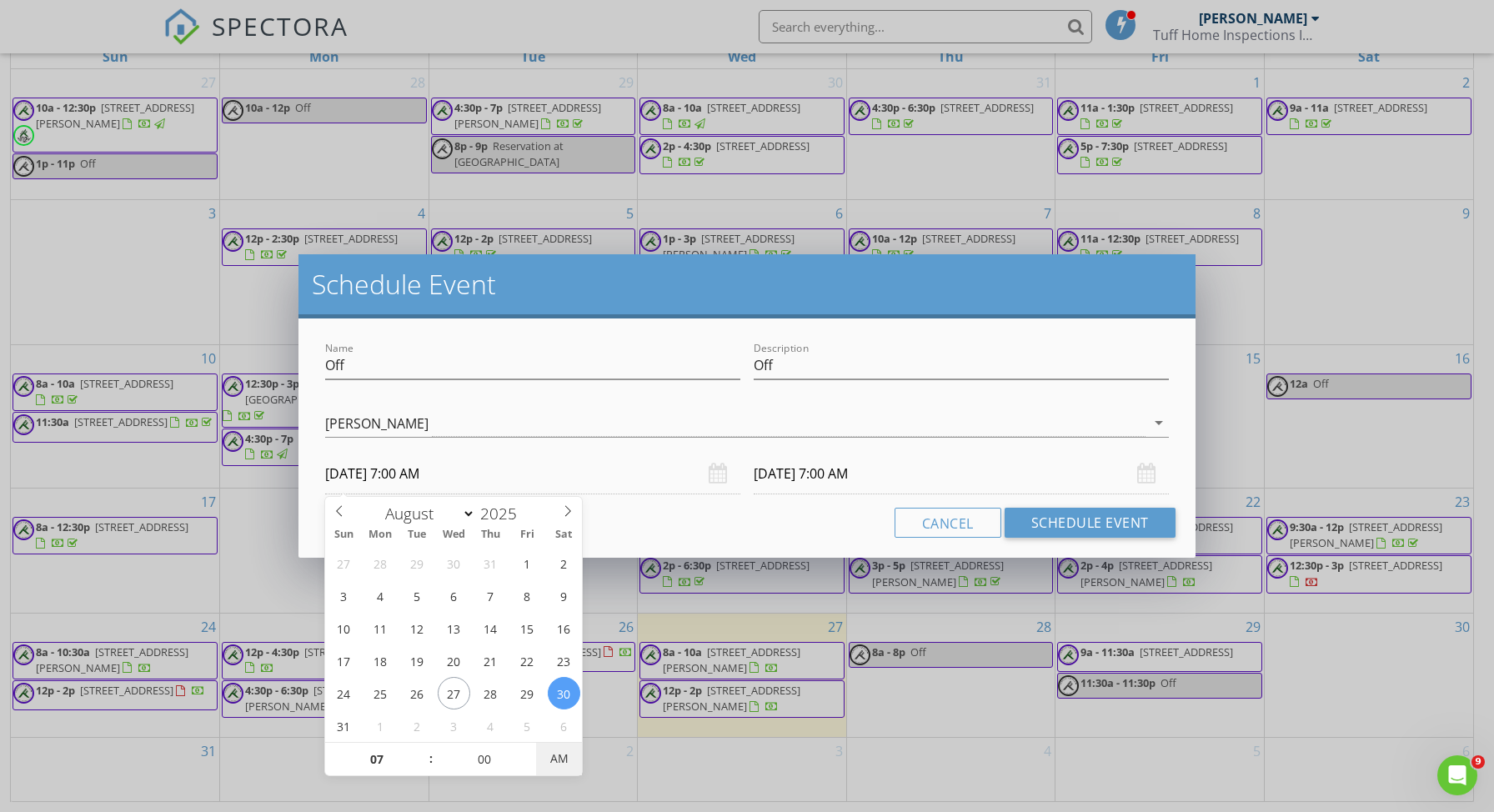
click at [560, 758] on span "AM" at bounding box center [559, 759] width 46 height 34
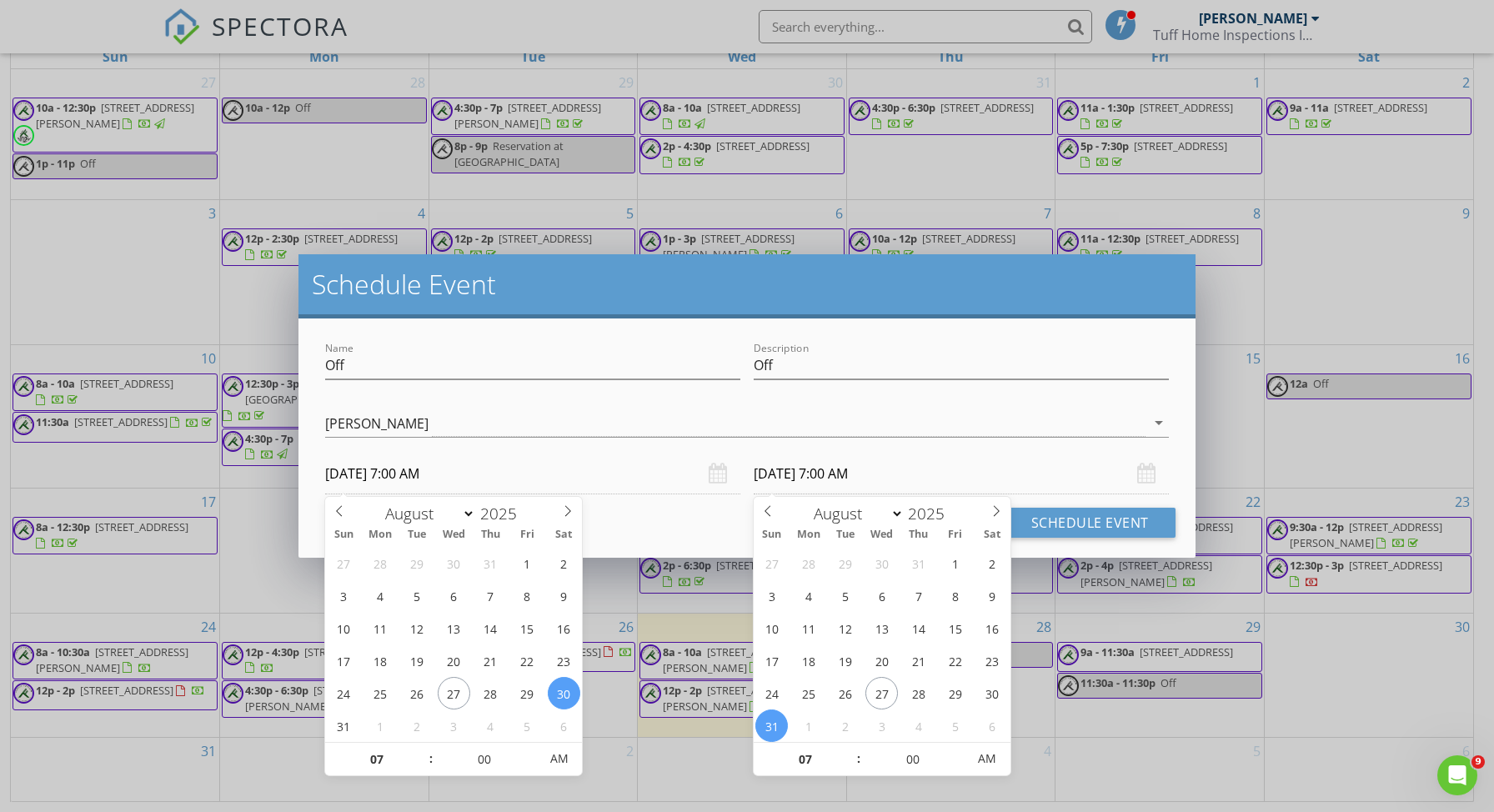
click at [844, 476] on input "08/31/2025 7:00 AM" at bounding box center [961, 474] width 415 height 41
click at [826, 756] on input "07" at bounding box center [805, 761] width 103 height 34
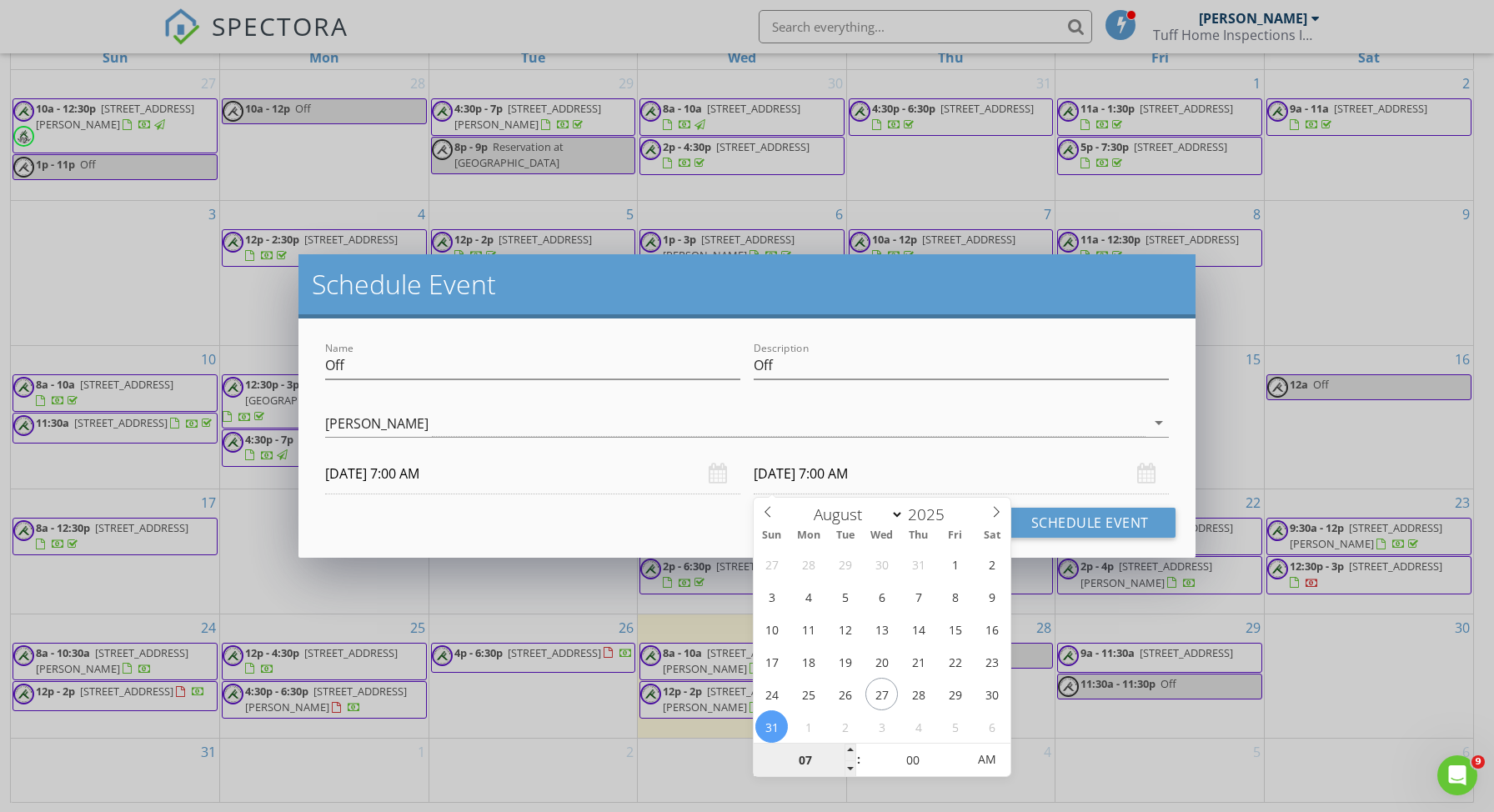
click at [826, 756] on input "07" at bounding box center [805, 761] width 103 height 34
type input "08"
type input "08/31/2025 8:00 AM"
click at [851, 751] on span at bounding box center [849, 752] width 12 height 17
type input "09"
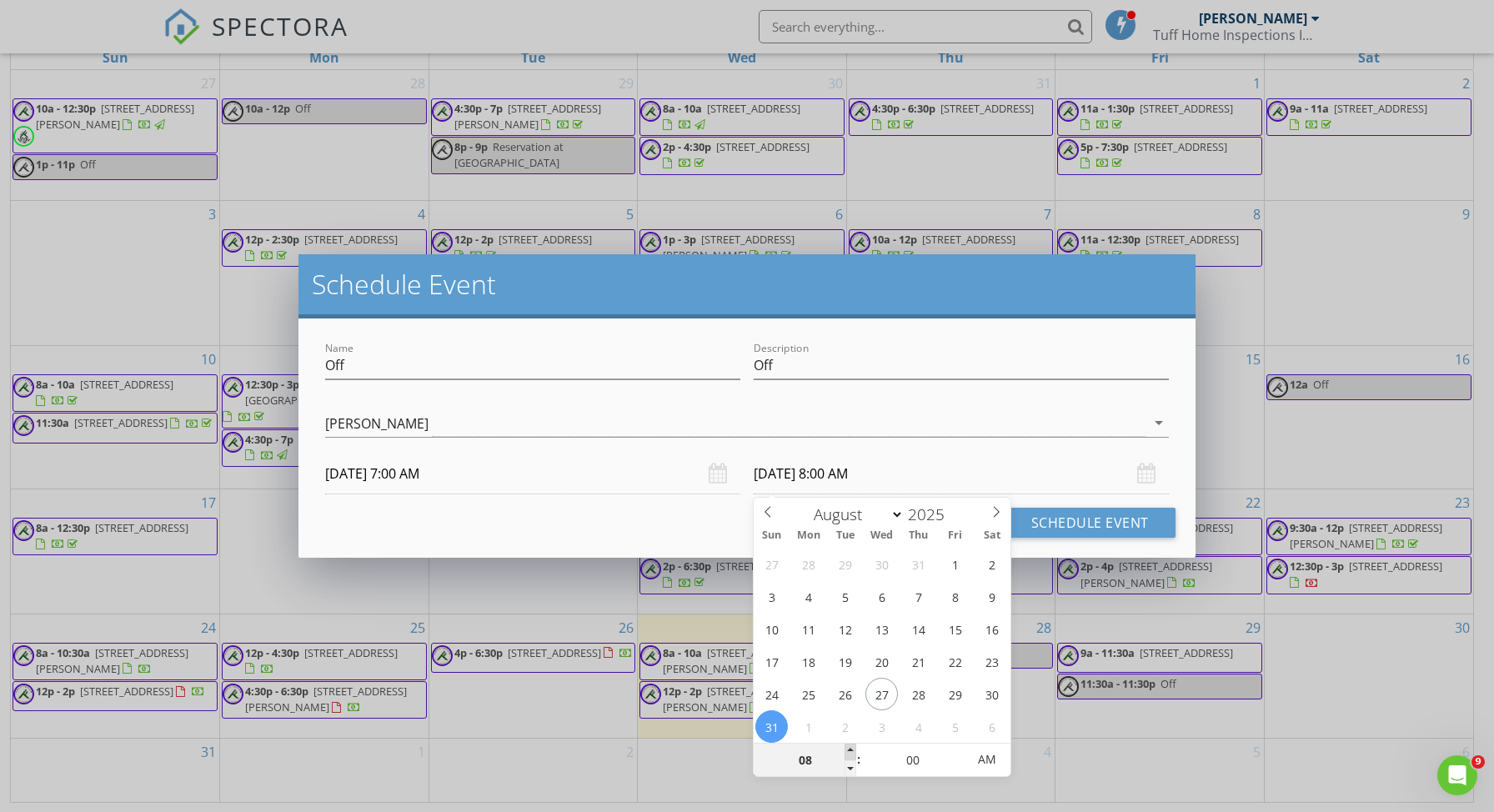
type input "08/31/2025 9:00 AM"
click at [851, 751] on span at bounding box center [849, 752] width 12 height 17
type input "10"
type input "08/31/2025 10:00 AM"
click at [850, 751] on span at bounding box center [849, 752] width 12 height 17
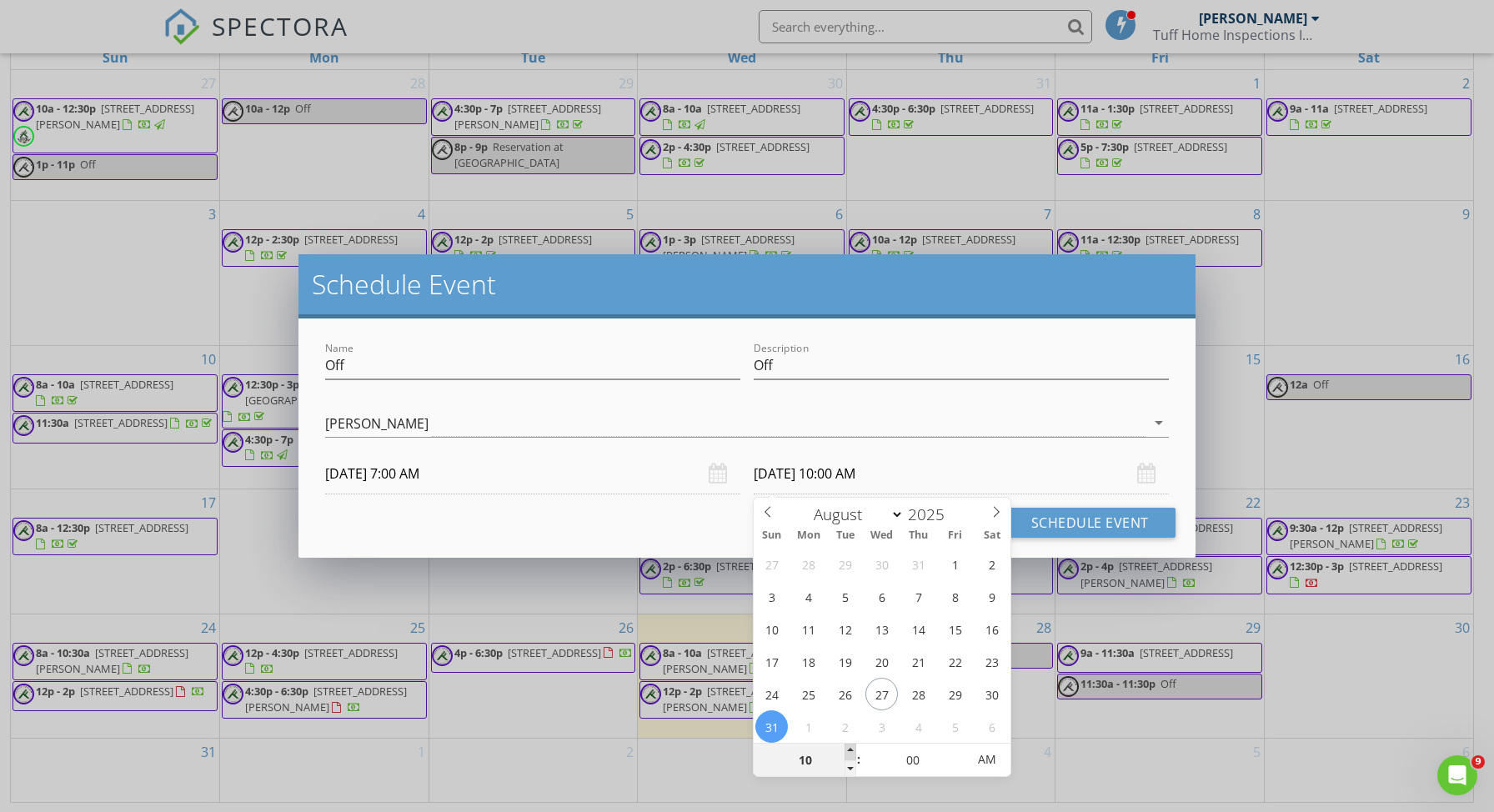
type input "11"
type input "08/31/2025 11:00 AM"
click at [850, 751] on span at bounding box center [849, 752] width 12 height 17
type input "12"
click at [849, 751] on span at bounding box center [849, 752] width 12 height 17
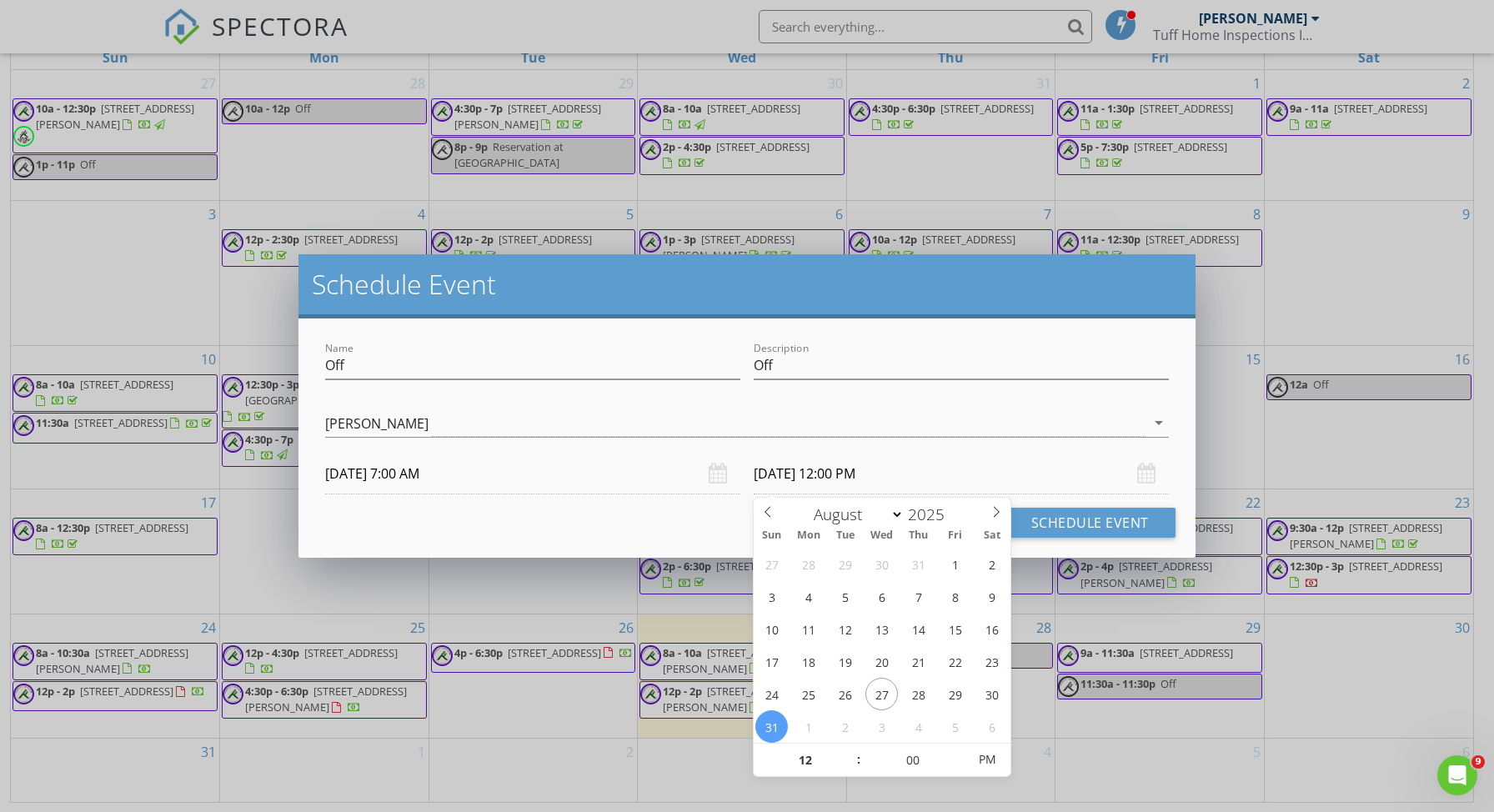
click at [998, 453] on input "08/31/2025 12:00 PM" at bounding box center [961, 474] width 415 height 41
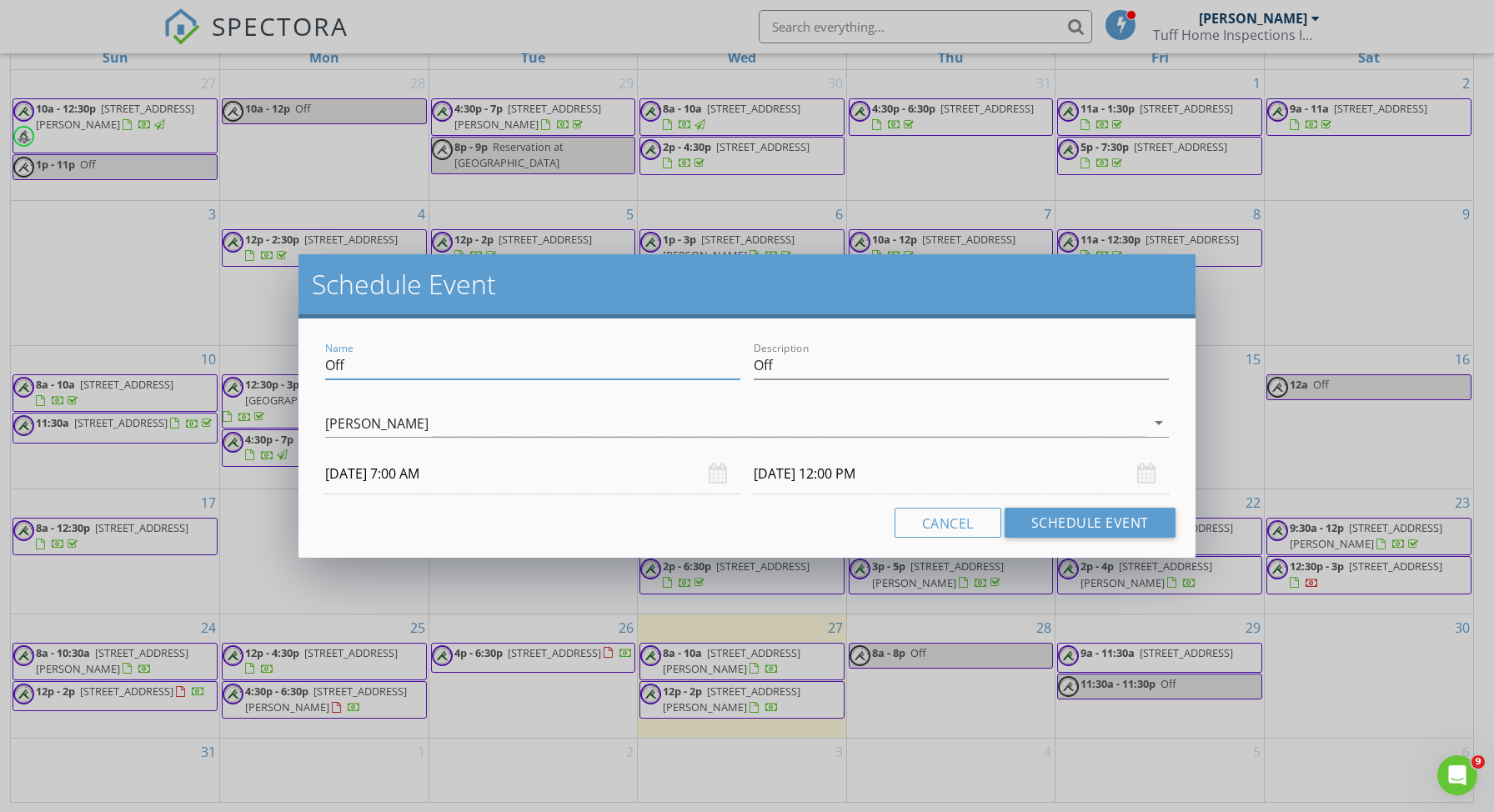
click at [602, 378] on div "Name Off" at bounding box center [532, 365] width 415 height 27
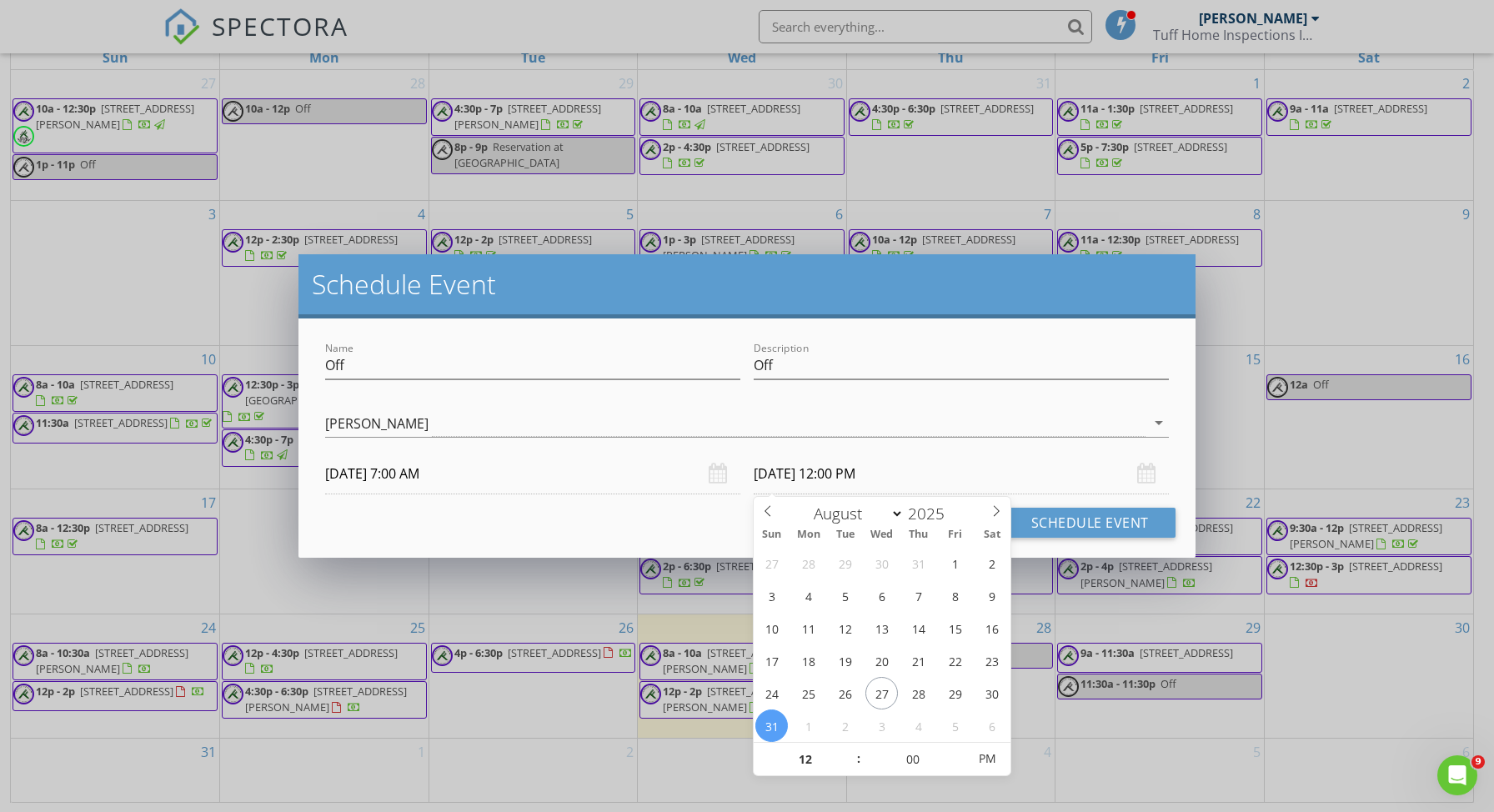
click at [787, 475] on input "08/31/2025 12:00 PM" at bounding box center [961, 474] width 415 height 41
type input "08/30/2025 12:00 PM"
click at [956, 463] on input "08/30/2025 12:00 PM" at bounding box center [961, 474] width 415 height 41
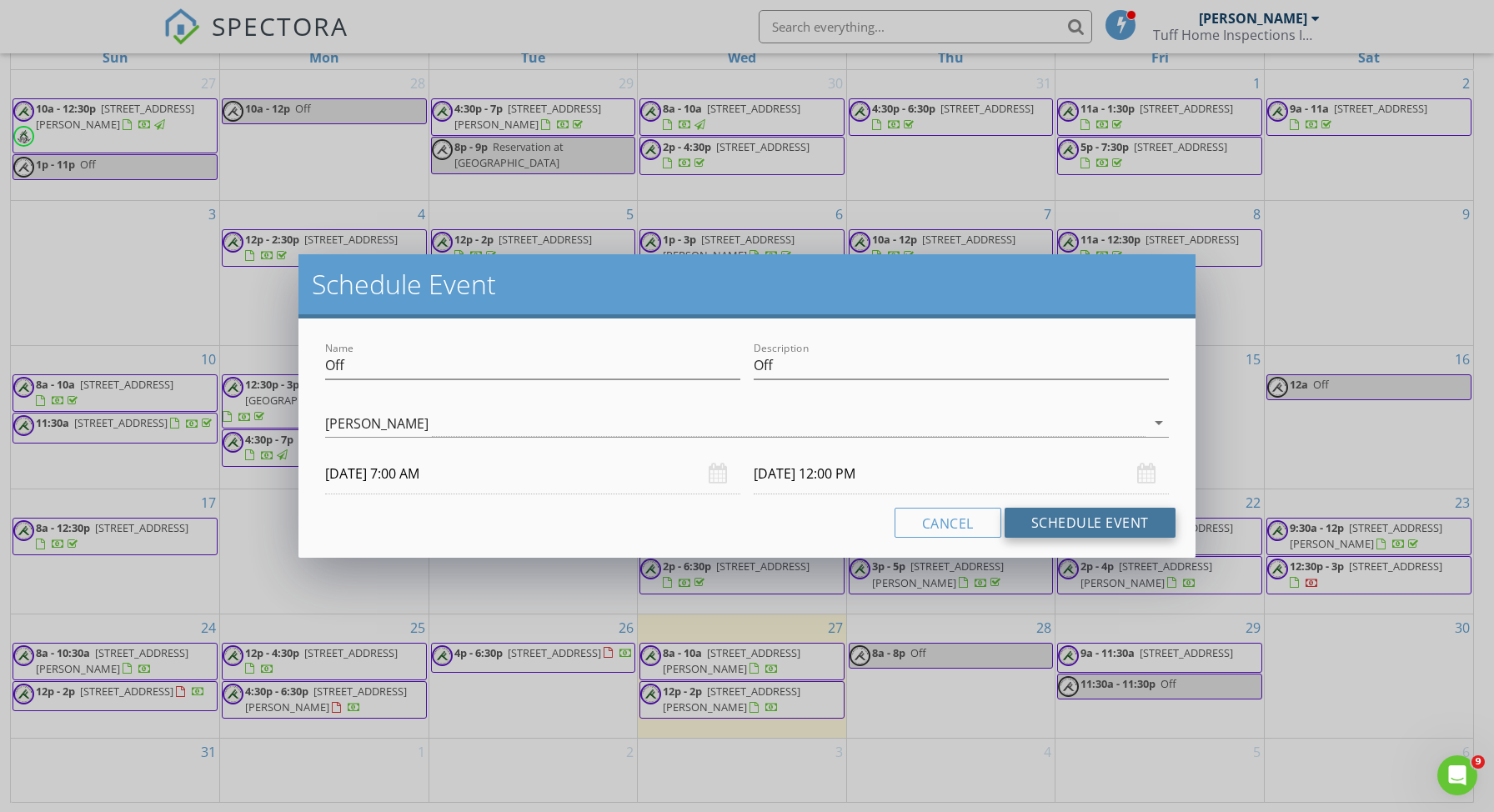
click at [1091, 518] on button "Schedule Event" at bounding box center [1089, 522] width 171 height 30
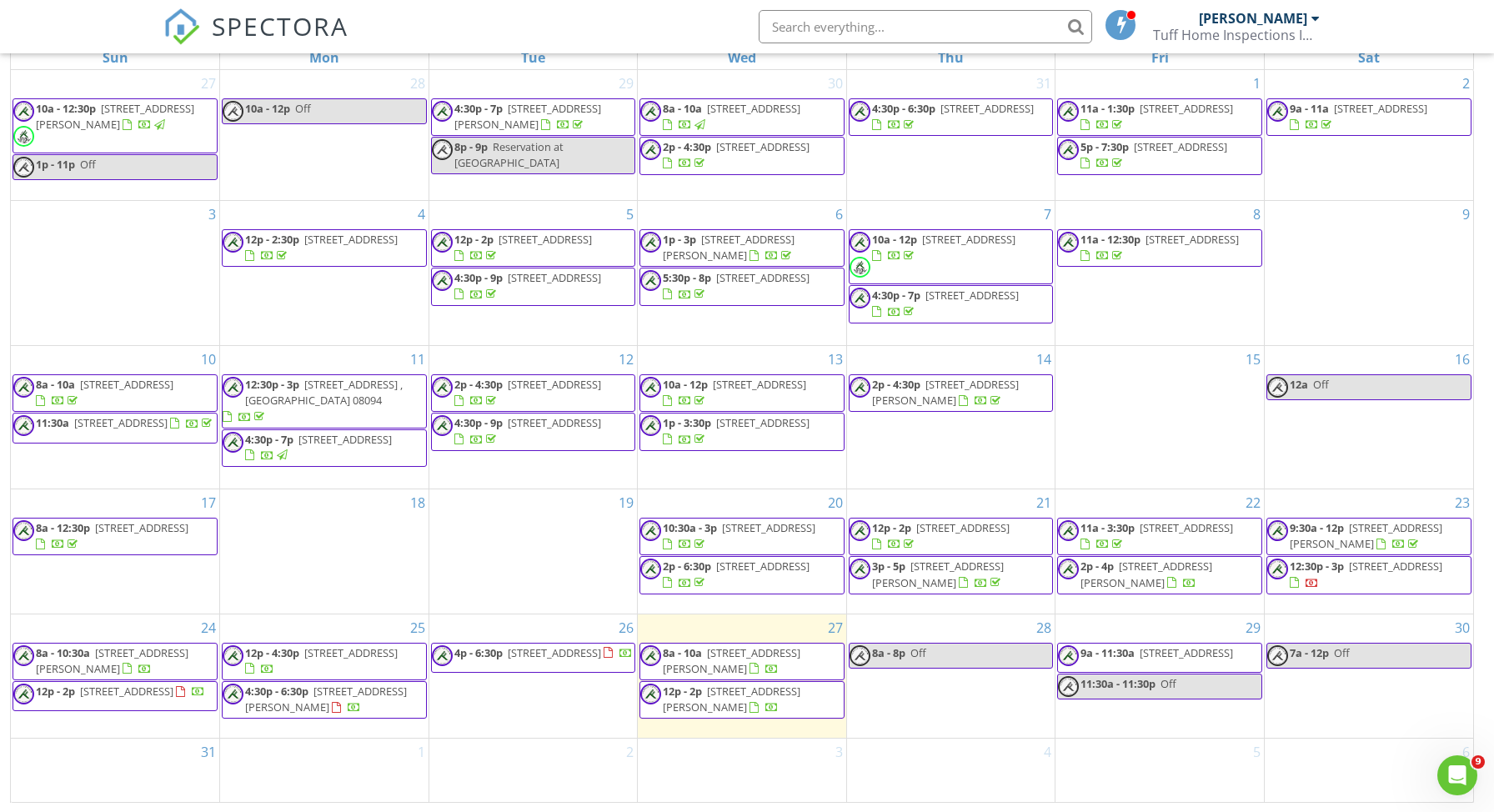
click at [1150, 654] on span "9a - 11:30a 50 Richmond Ave, Lumberton Township 08048" at bounding box center [1146, 657] width 177 height 25
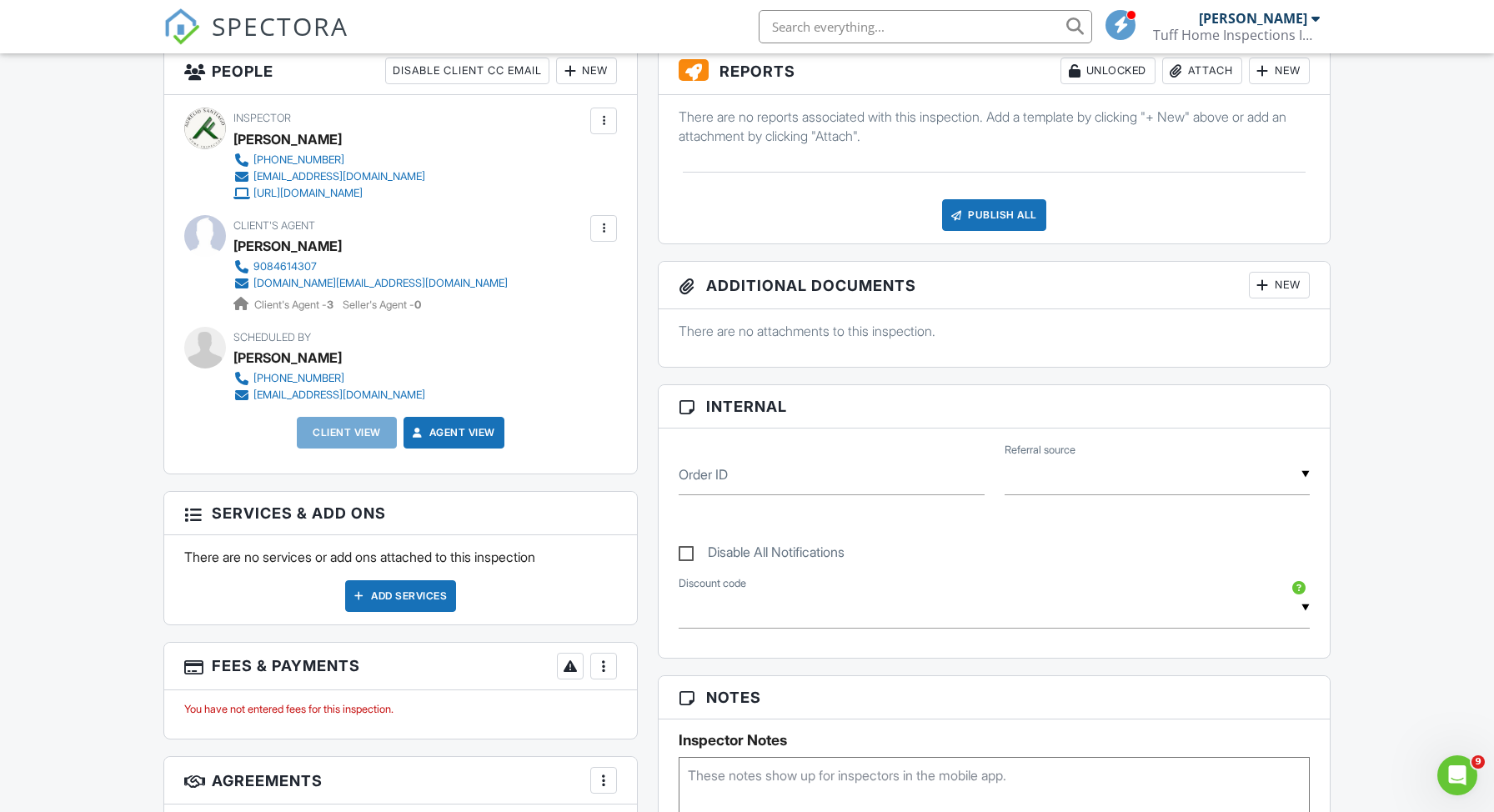
scroll to position [446, 0]
